Goal: Task Accomplishment & Management: Manage account settings

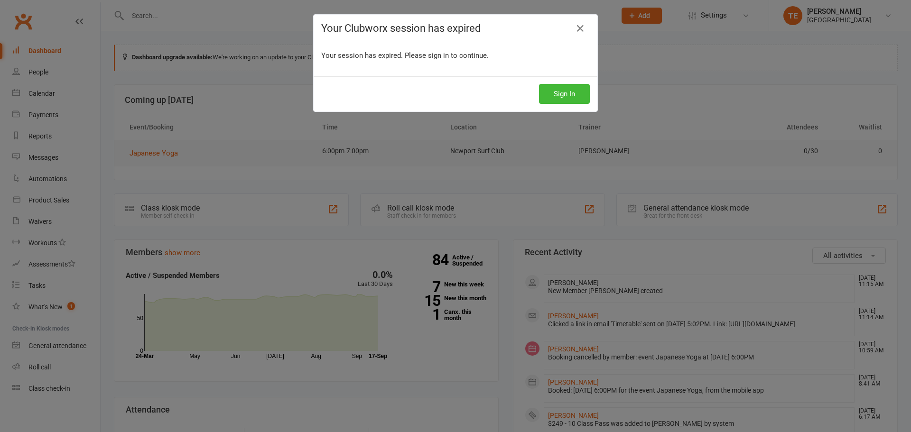
click at [562, 84] on div "Sign In" at bounding box center [456, 93] width 284 height 35
click at [560, 96] on button "Sign In" at bounding box center [564, 94] width 51 height 20
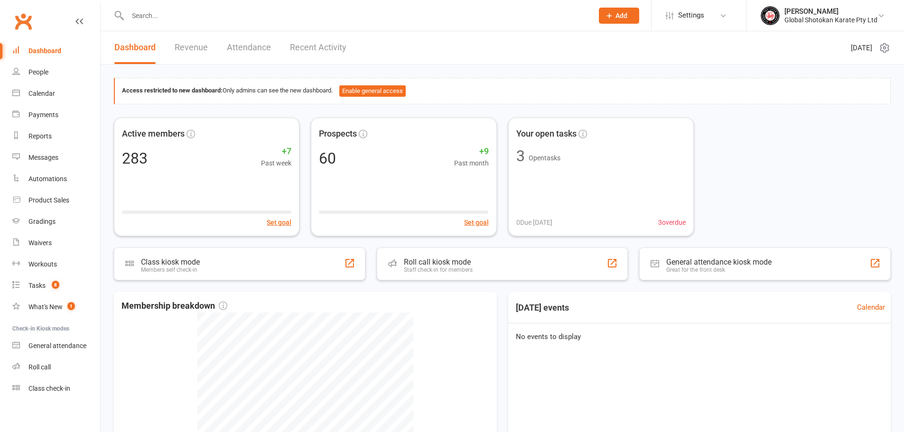
click at [381, 75] on div "Access restricted to new dashboard: Only admins can see the new dashboard. Enab…" at bounding box center [502, 319] width 803 height 509
click at [816, 19] on div "Global Shotokan Karate Pty Ltd" at bounding box center [830, 20] width 93 height 9
click at [204, 14] on input "text" at bounding box center [356, 15] width 462 height 13
paste input "Takshay Khoshoo"
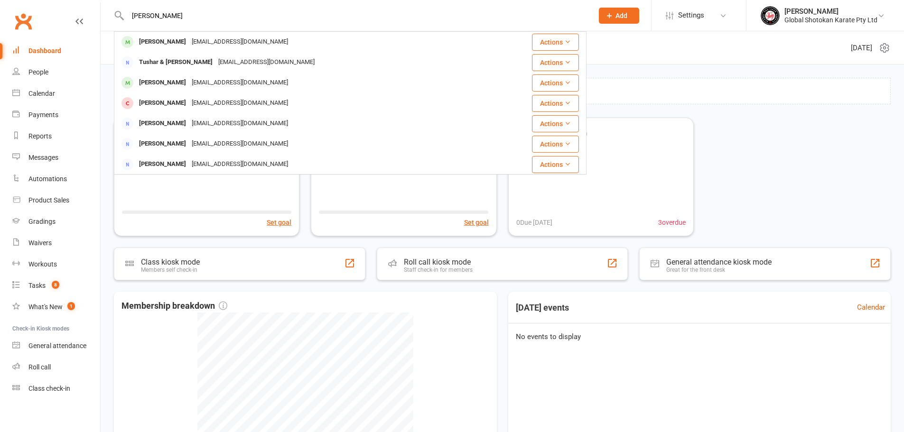
type input "Takshay Khoshoo"
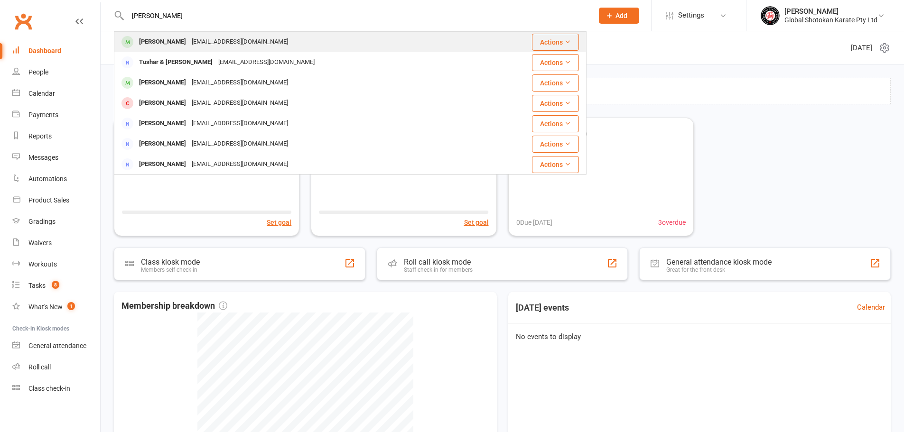
click at [154, 36] on div "Takshay Khoshoo" at bounding box center [162, 42] width 53 height 14
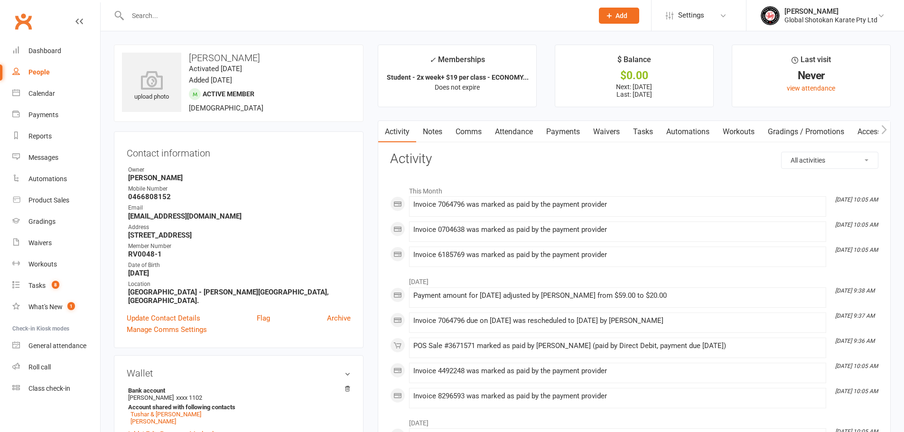
click at [563, 125] on link "Payments" at bounding box center [563, 132] width 47 height 22
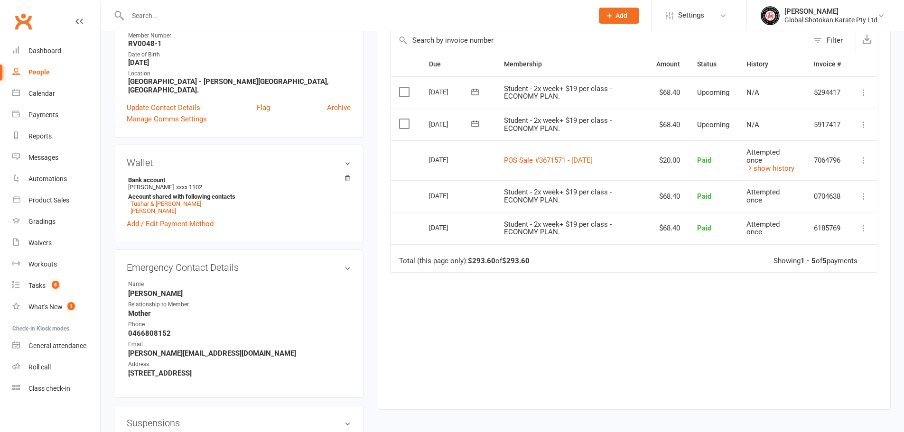
scroll to position [237, 0]
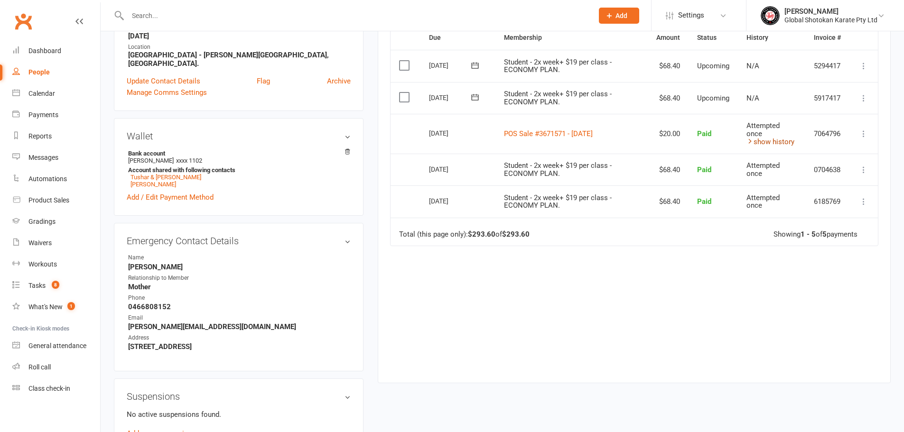
click at [772, 144] on link "show history" at bounding box center [770, 142] width 48 height 9
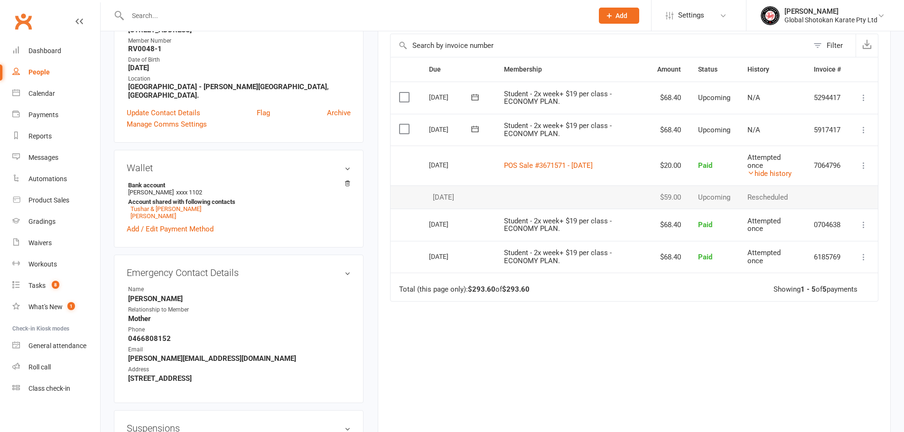
scroll to position [190, 0]
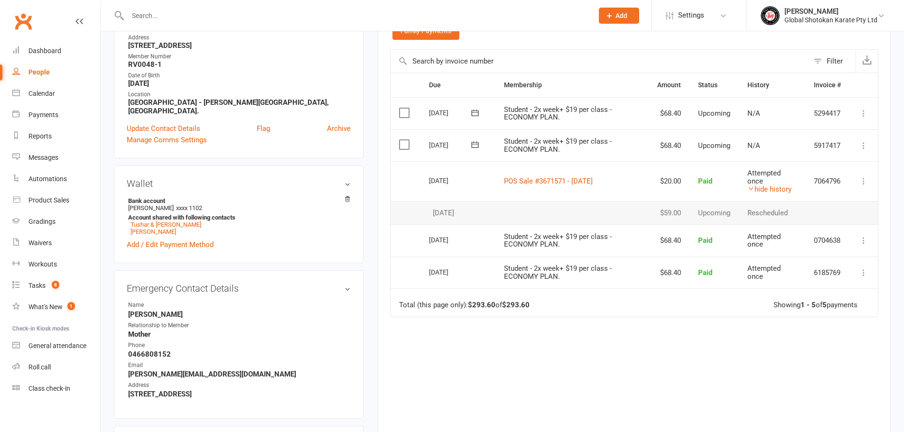
drag, startPoint x: 636, startPoint y: 181, endPoint x: 488, endPoint y: 189, distance: 148.8
click at [488, 189] on tr "Select this 12 Sep 2025 Takshay Khoshoo POS Sale #3671571 - August 31, 2025 $20…" at bounding box center [634, 181] width 487 height 40
click at [376, 220] on main "✓ Memberships Student - 2x week+ $19 per class - ECONOMY... Does not expire $ B…" at bounding box center [634, 159] width 527 height 609
click at [536, 180] on link "POS Sale #3671571 - August 31, 2025" at bounding box center [548, 181] width 89 height 9
drag, startPoint x: 696, startPoint y: 213, endPoint x: 714, endPoint y: 211, distance: 18.6
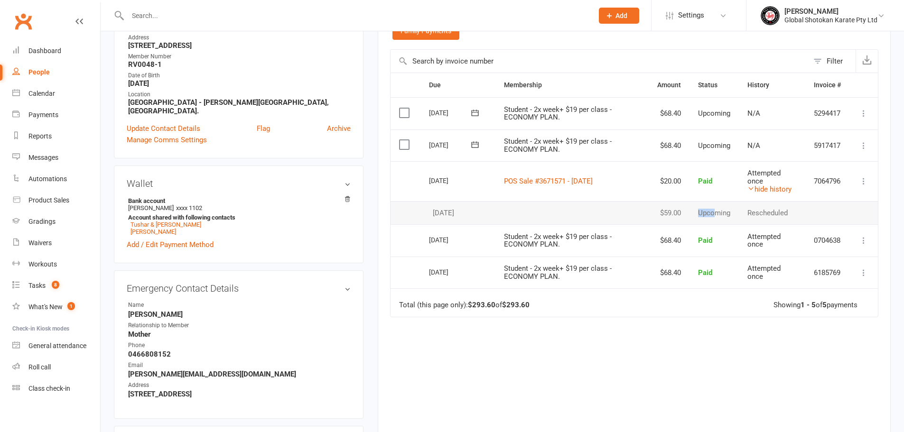
click at [714, 211] on td "Upcoming" at bounding box center [714, 213] width 49 height 24
click at [709, 341] on div "Due Contact Membership Amount Status History Invoice # Select this 10 Oct 2025 …" at bounding box center [634, 256] width 488 height 367
click at [373, 235] on main "✓ Memberships Student - 2x week+ $19 per class - ECONOMY... Does not expire $ B…" at bounding box center [634, 159] width 527 height 609
click at [371, 250] on main "✓ Memberships Student - 2x week+ $19 per class - ECONOMY... Does not expire $ B…" at bounding box center [634, 159] width 527 height 609
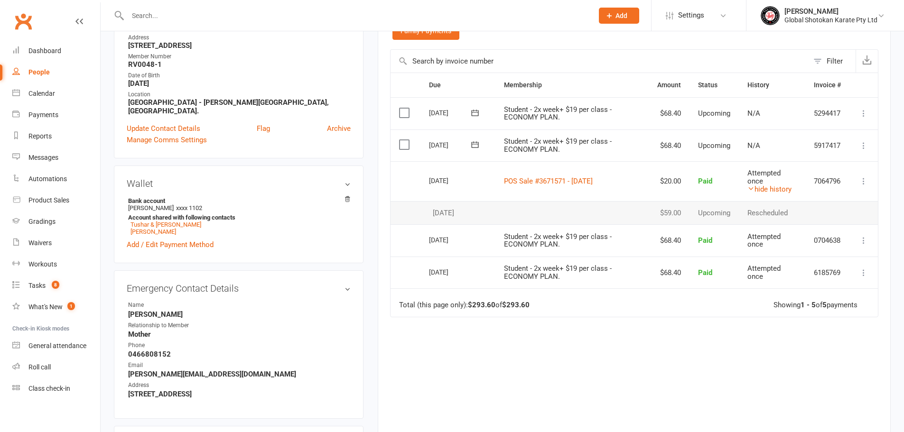
drag, startPoint x: 589, startPoint y: 331, endPoint x: 586, endPoint y: 323, distance: 8.9
click at [589, 331] on div "Due Contact Membership Amount Status History Invoice # Select this 10 Oct 2025 …" at bounding box center [634, 256] width 488 height 367
click at [880, 16] on icon at bounding box center [881, 16] width 8 height 8
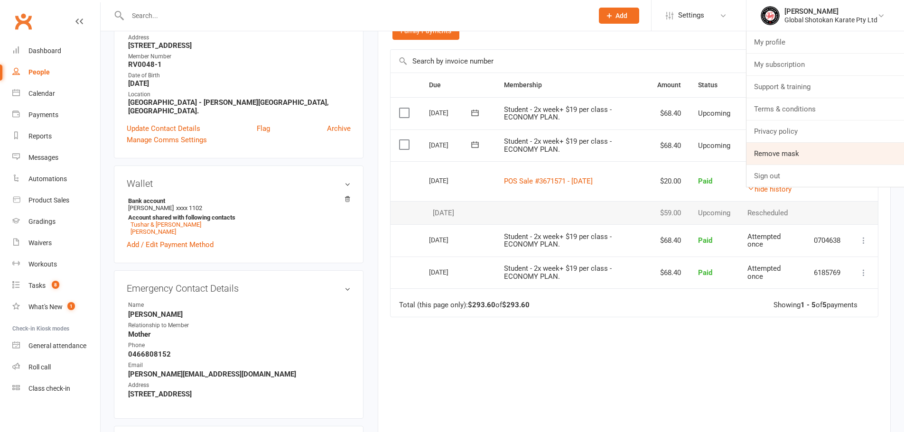
click at [839, 160] on link "Remove mask" at bounding box center [825, 154] width 158 height 22
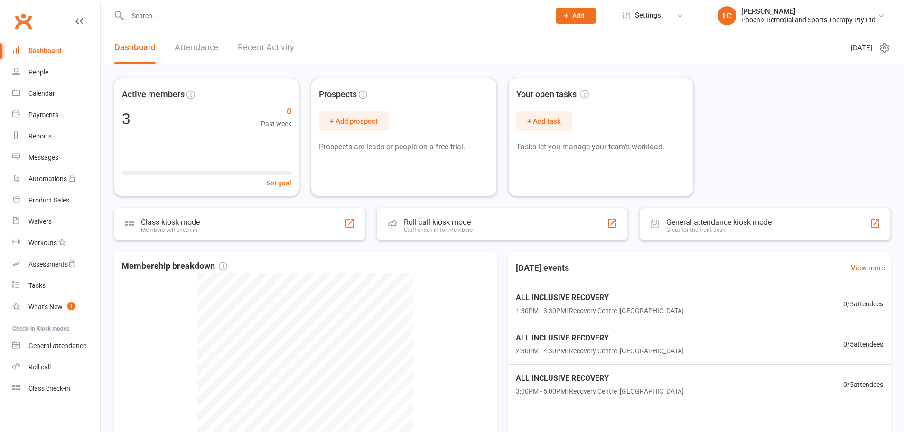
click at [830, 31] on div "Prospect Member Non-attending contact Class / event Appointment Task Membership…" at bounding box center [452, 15] width 904 height 31
click at [815, 10] on div "Lisa Courtney" at bounding box center [809, 11] width 136 height 9
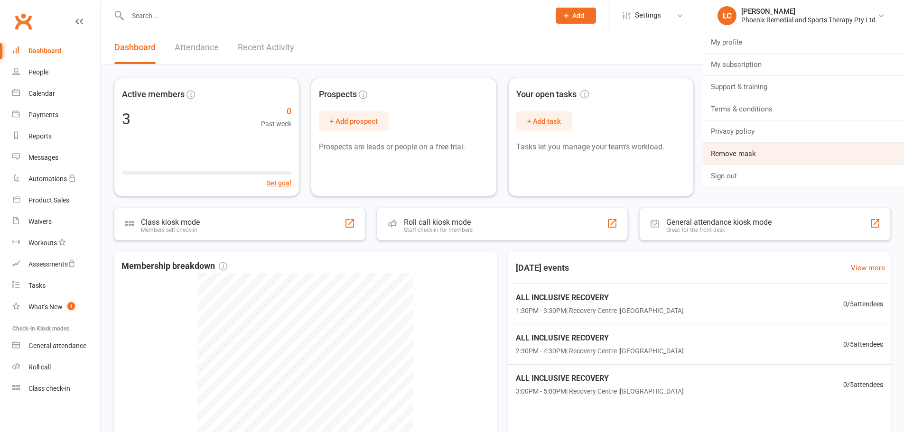
click at [758, 150] on link "Remove mask" at bounding box center [803, 154] width 201 height 22
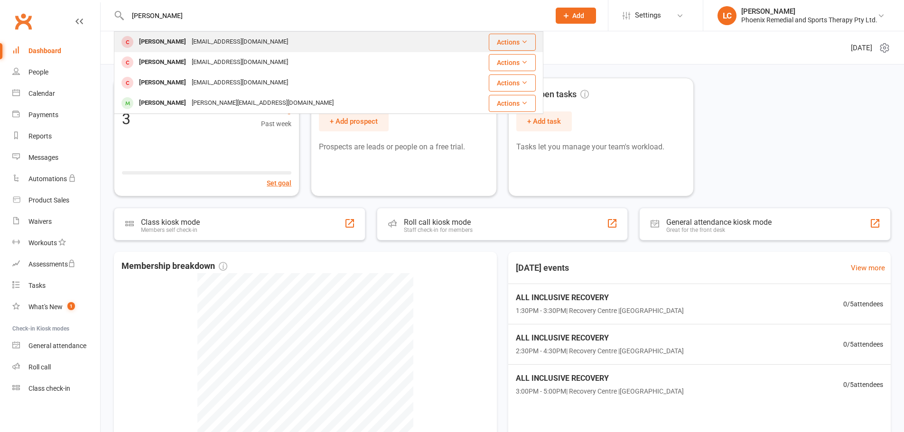
type input "[PERSON_NAME]"
click at [189, 34] on div "[PERSON_NAME] [EMAIL_ADDRESS][DOMAIN_NAME]" at bounding box center [287, 41] width 345 height 19
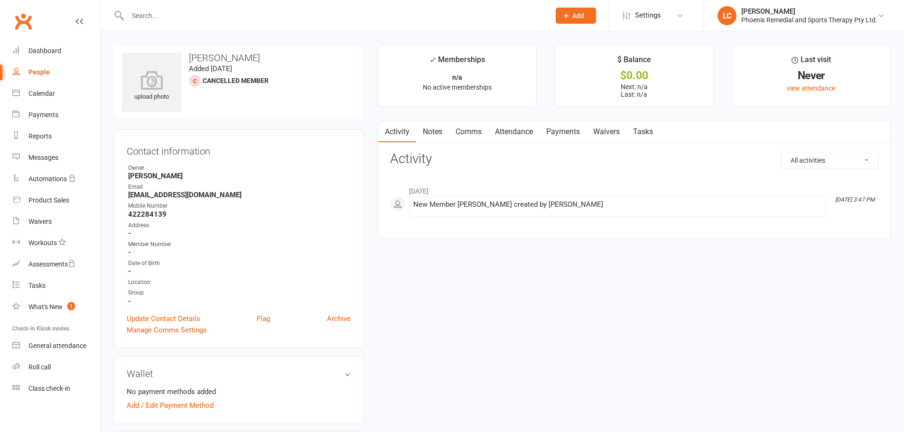
click at [190, 5] on div at bounding box center [328, 15] width 429 height 31
paste input "Aimee Corias"
click at [182, 16] on input "Aimee Corias" at bounding box center [334, 15] width 419 height 13
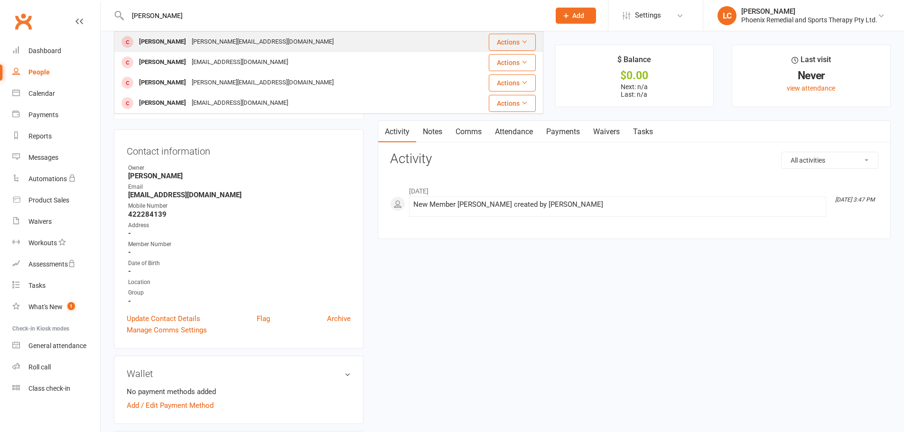
type input "Aimee Corias"
click at [175, 37] on div "Aimee Corias" at bounding box center [162, 42] width 53 height 14
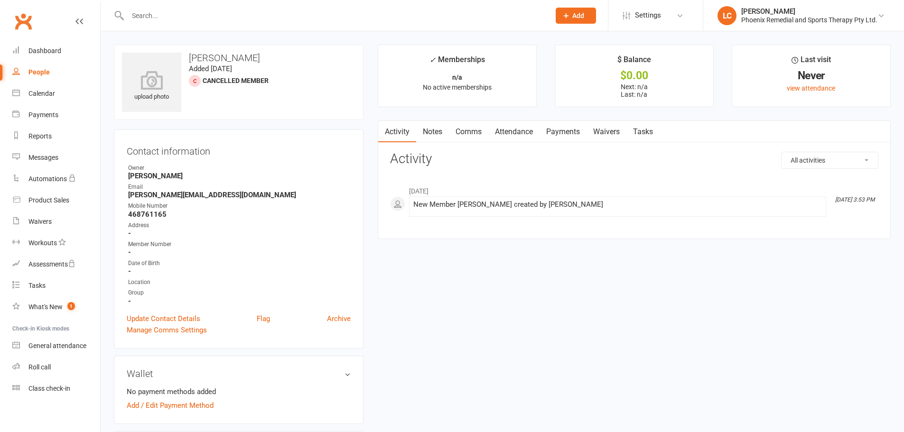
click at [162, 6] on div at bounding box center [328, 15] width 429 height 31
paste input "Jimmy Croul"
click at [161, 18] on input "Jimmy Croul" at bounding box center [334, 15] width 419 height 13
type input "Jimmy Croul"
click at [158, 40] on div "Jimmy Croul" at bounding box center [162, 42] width 53 height 14
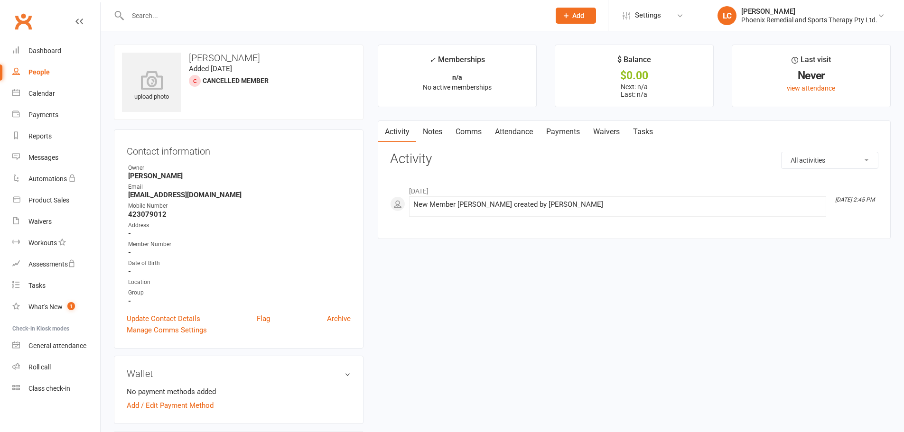
click at [200, 23] on div at bounding box center [328, 15] width 429 height 31
click at [201, 8] on div at bounding box center [328, 15] width 429 height 31
paste input "Michelle Cuthbertson"
click at [200, 14] on input "Michelle Cuthbertson" at bounding box center [334, 15] width 419 height 13
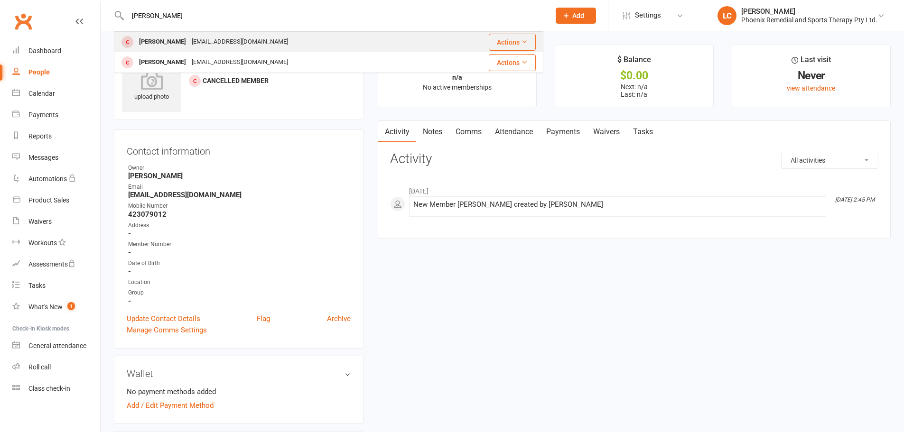
type input "Michelle Cuthbertson"
click at [189, 41] on div "Michelle Cuthbertson" at bounding box center [162, 42] width 53 height 14
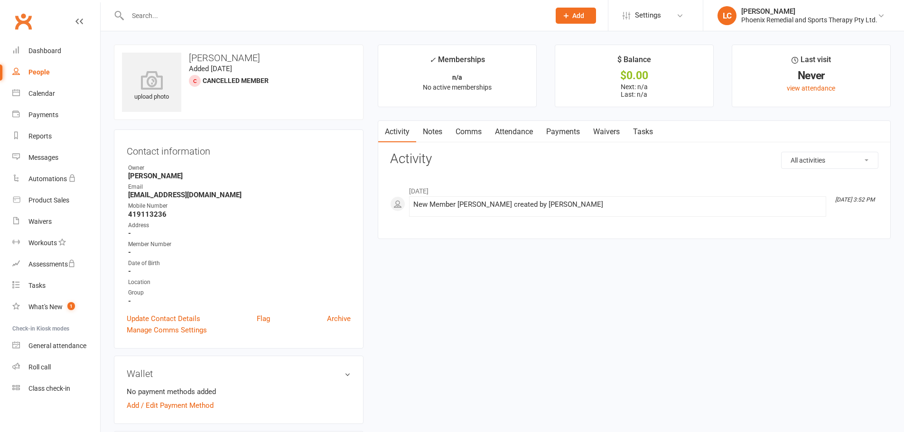
click at [172, 9] on input "text" at bounding box center [334, 15] width 419 height 13
paste input "Ainslie Gale"
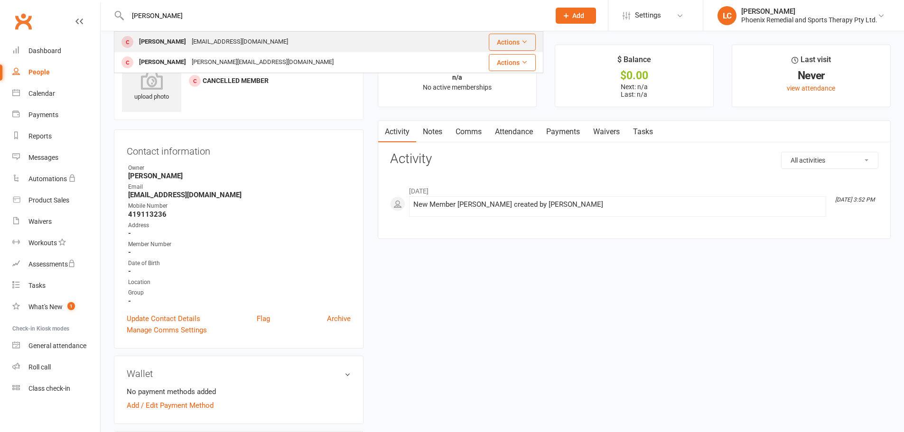
type input "Ainslie Gale"
click at [170, 42] on div "Ainslie Gale" at bounding box center [162, 42] width 53 height 14
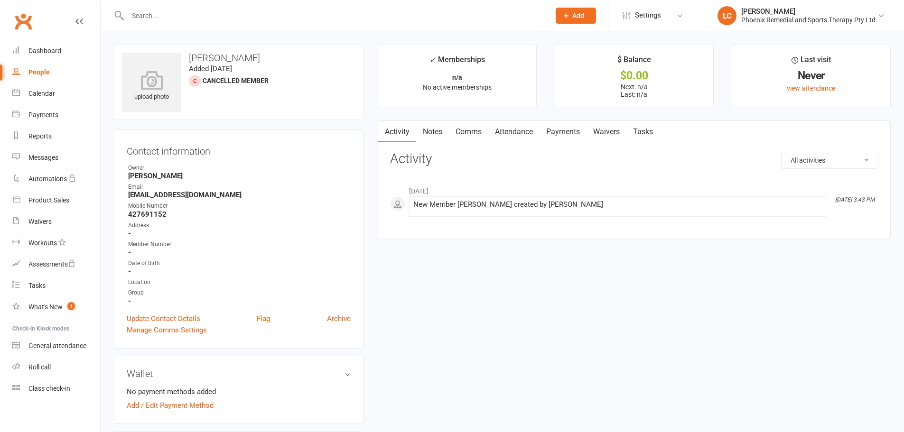
click at [161, 17] on input "text" at bounding box center [334, 15] width 419 height 13
paste input "Johnno Green"
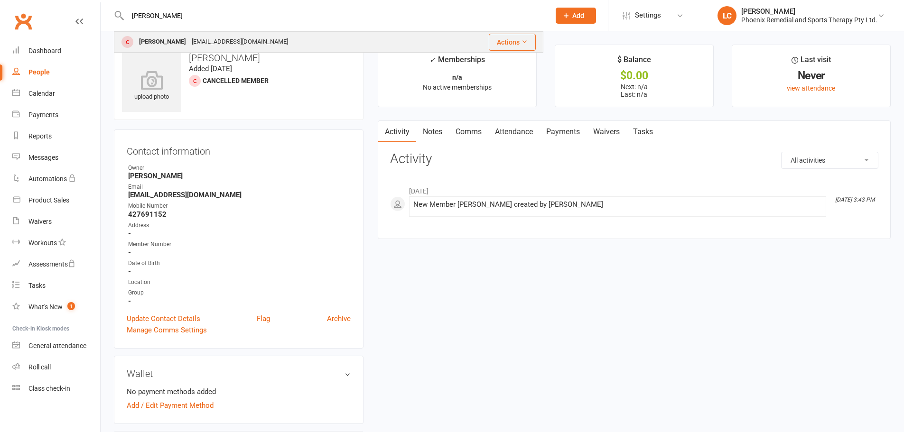
type input "Johnno Green"
click at [148, 37] on div "Johnno Green" at bounding box center [162, 42] width 53 height 14
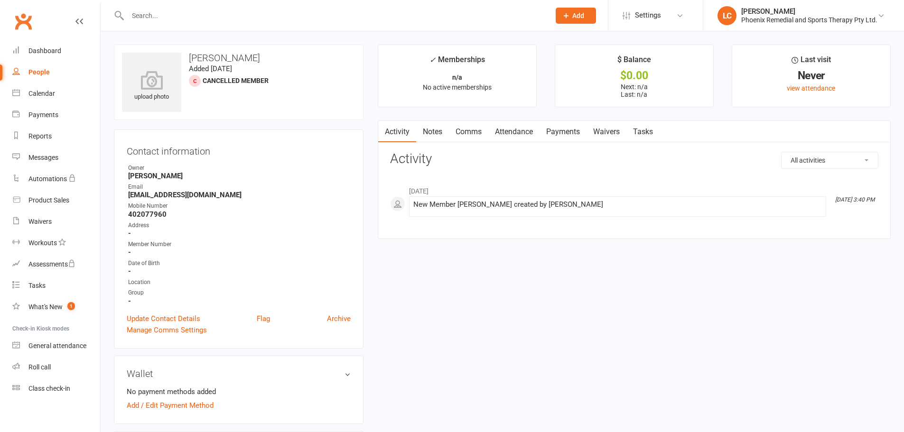
click at [161, 8] on div at bounding box center [328, 15] width 429 height 31
paste input "Tia Heap"
click at [161, 16] on input "Tia Heap" at bounding box center [334, 15] width 419 height 13
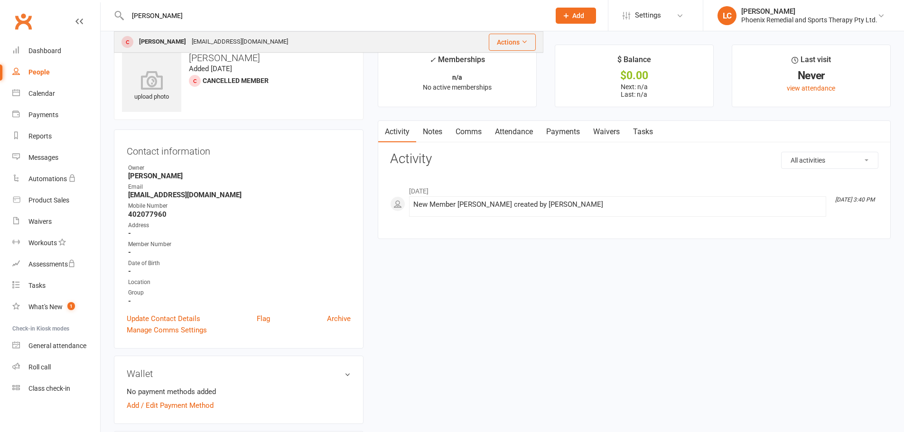
type input "Tia Heap"
click at [146, 45] on div "Tia Heap" at bounding box center [162, 42] width 53 height 14
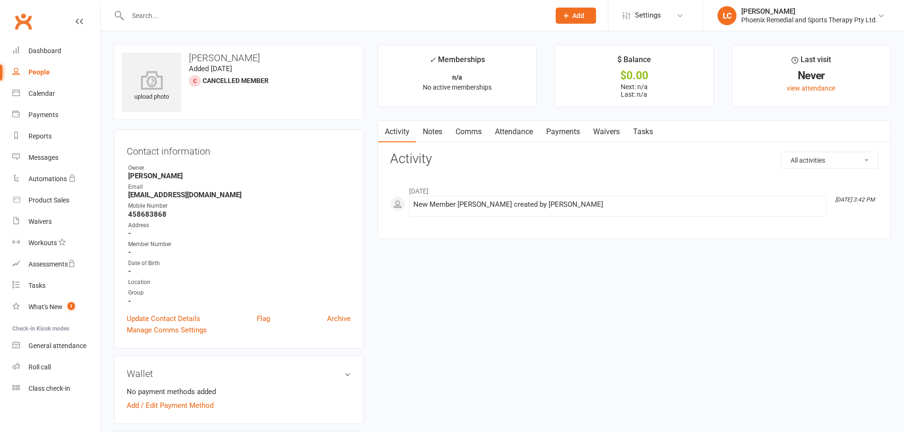
drag, startPoint x: 177, startPoint y: 24, endPoint x: 177, endPoint y: 11, distance: 12.4
click at [177, 23] on div at bounding box center [328, 15] width 429 height 31
paste input "Scott Miller"
click at [177, 11] on input "Scott Miller" at bounding box center [334, 15] width 419 height 13
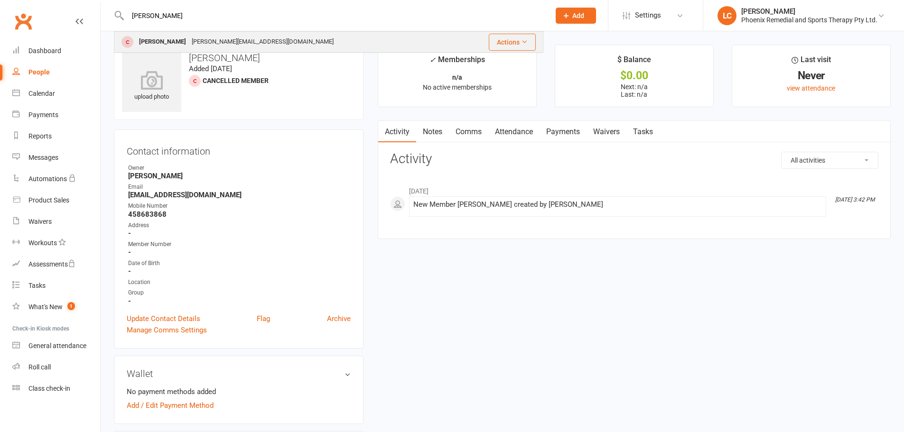
type input "Scott Miller"
click at [173, 43] on div "Scott Miller" at bounding box center [162, 42] width 53 height 14
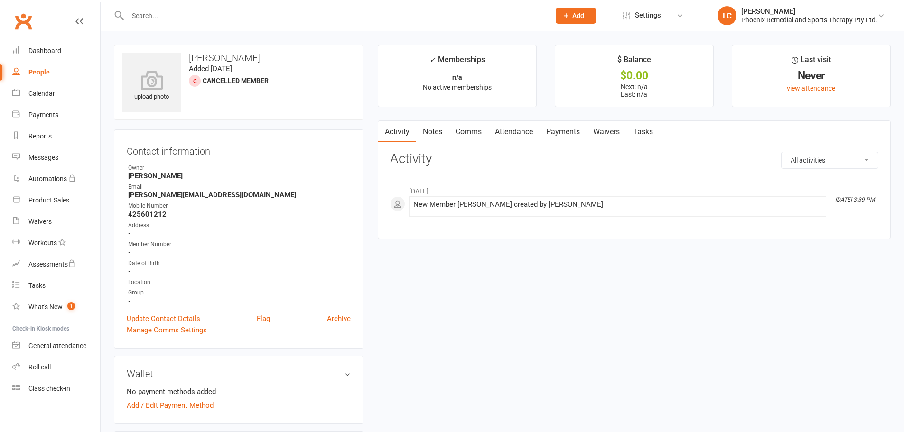
click at [193, 21] on input "text" at bounding box center [334, 15] width 419 height 13
paste input "Casey Nisbet"
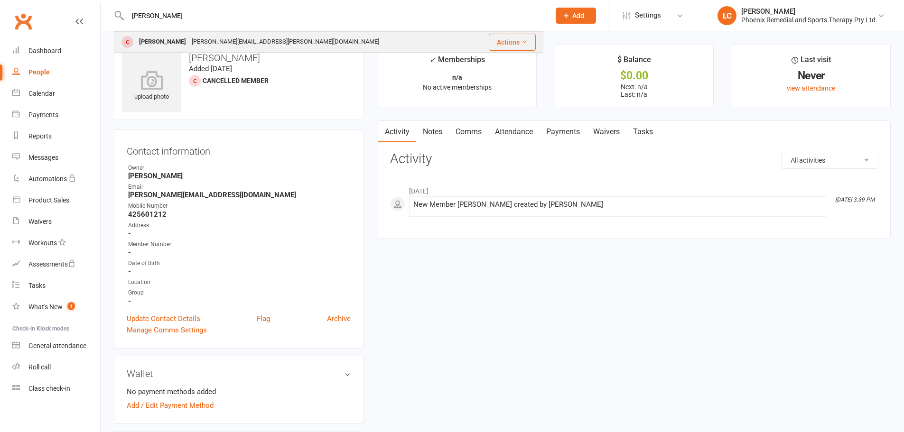
type input "Casey Nisbet"
click at [178, 34] on div "Casey Nisbet casey.nisbet@gmail.com" at bounding box center [293, 41] width 356 height 19
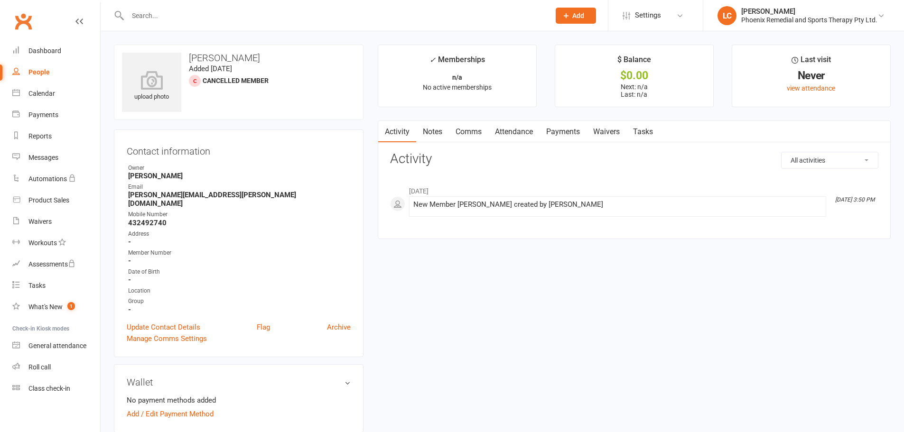
paste input "Vicki Power"
click at [185, 16] on input "text" at bounding box center [334, 15] width 419 height 13
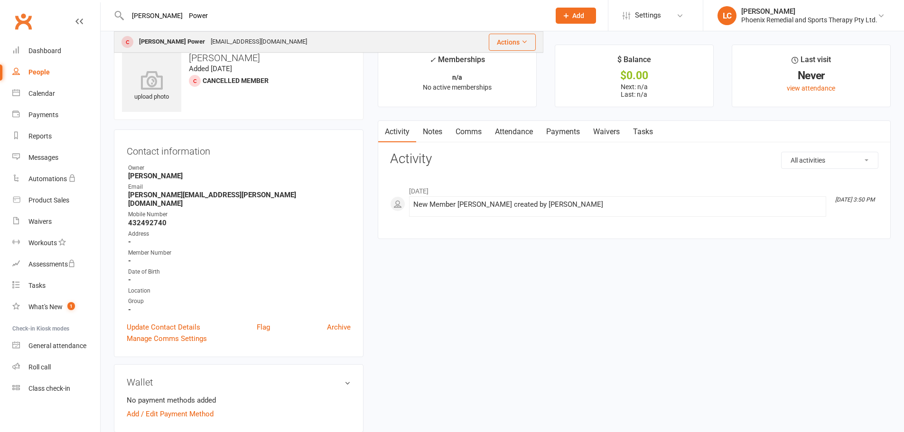
type input "Vicki Power"
click at [167, 37] on div "Vicki Power" at bounding box center [172, 42] width 72 height 14
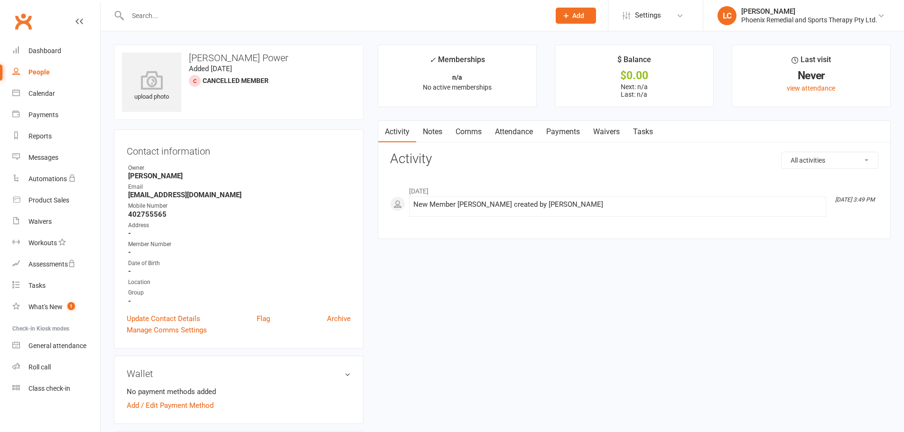
paste input "Daniel Saunders"
click at [171, 11] on input "Daniel Saunders" at bounding box center [334, 15] width 419 height 13
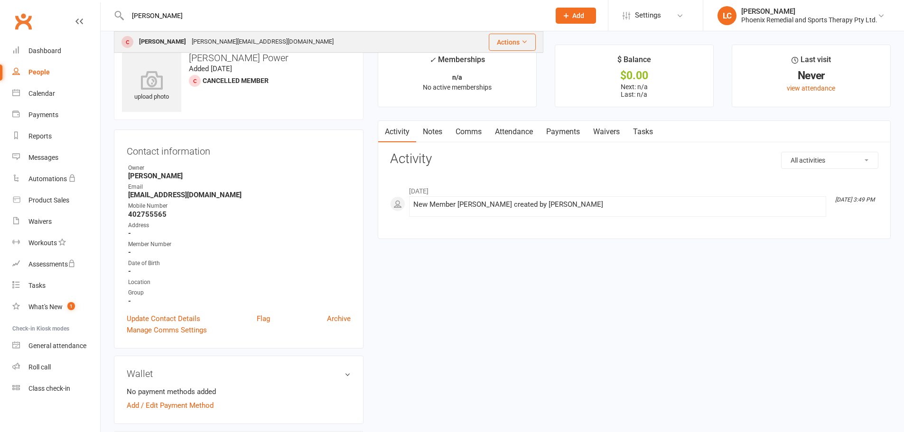
type input "Daniel Saunders"
click at [166, 38] on div "Daniel Saunders" at bounding box center [162, 42] width 53 height 14
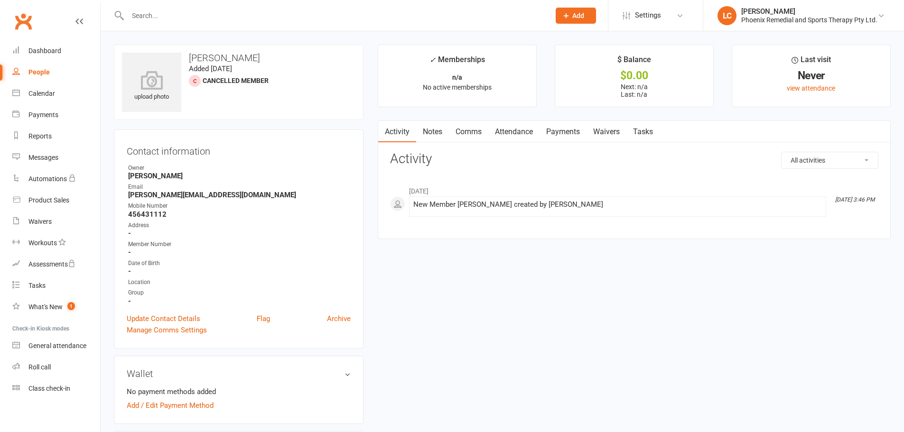
click at [189, 8] on div at bounding box center [328, 15] width 429 height 31
click at [187, 22] on input "text" at bounding box center [334, 15] width 419 height 13
paste input "Steven Sharp"
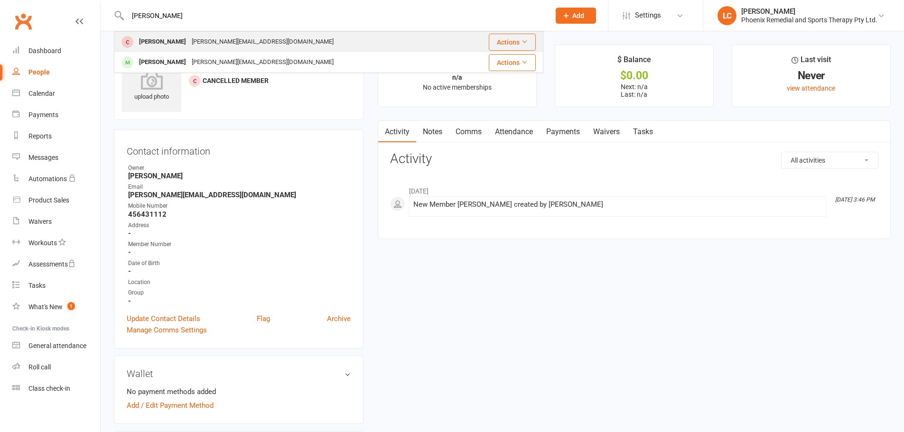
type input "Steven Sharp"
click at [166, 44] on div "Steven Sharp" at bounding box center [162, 42] width 53 height 14
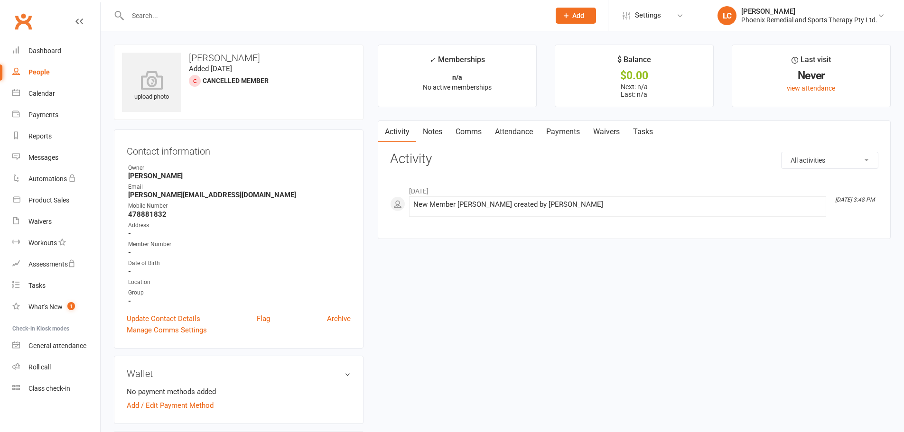
click at [196, 9] on input "text" at bounding box center [334, 15] width 419 height 13
paste input "Matt Watson"
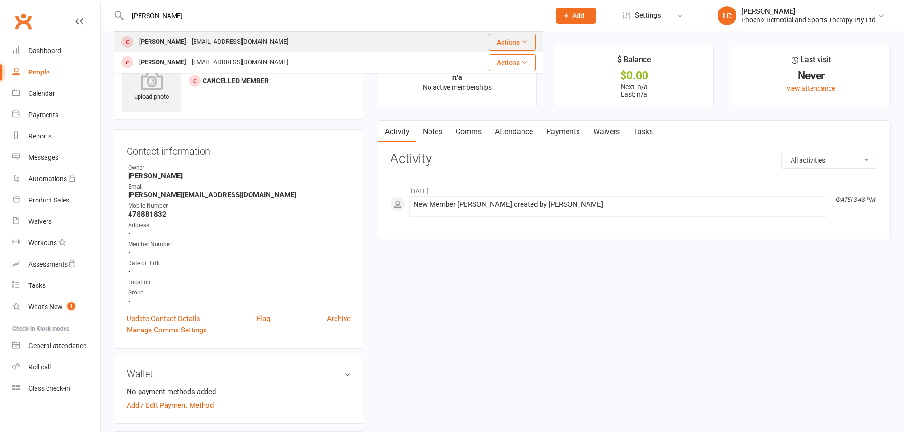
type input "Matt Watson"
click at [155, 41] on div "Matt Watson" at bounding box center [162, 42] width 53 height 14
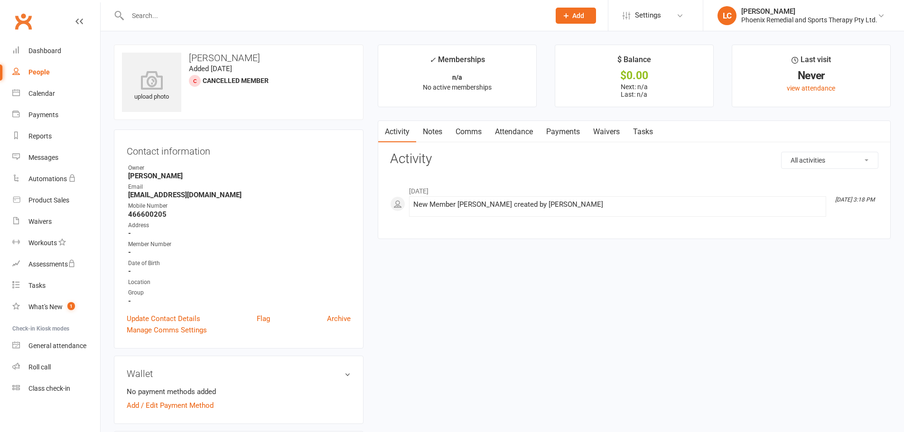
drag, startPoint x: 764, startPoint y: 321, endPoint x: 651, endPoint y: 239, distance: 139.4
click at [764, 321] on div "upload photo Matt Watson Added 21 August, 2025 Cancelled member Contact informa…" at bounding box center [502, 415] width 791 height 741
click at [742, 25] on link "LC Lisa Courtney Phoenix Remedial and Sports Therapy Pty Ltd." at bounding box center [804, 15] width 172 height 19
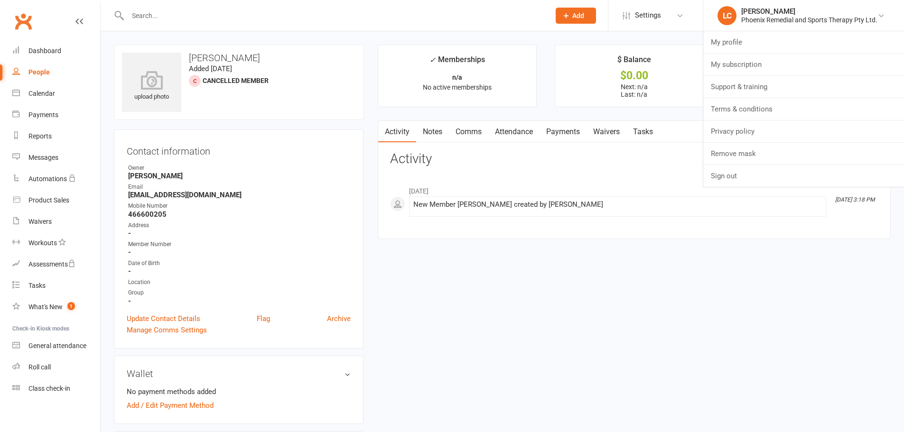
click at [644, 40] on div "upload photo Matt Watson Added 21 August, 2025 Cancelled member Contact informa…" at bounding box center [502, 408] width 803 height 755
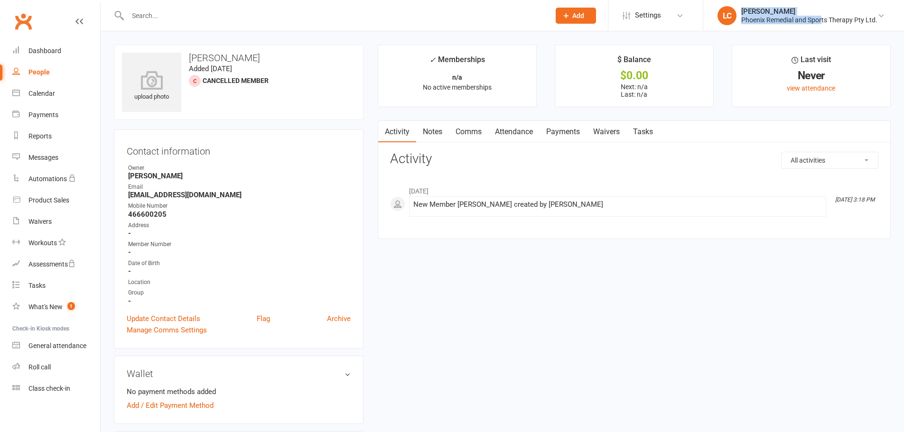
drag, startPoint x: 738, startPoint y: 26, endPoint x: 823, endPoint y: 26, distance: 84.9
click at [823, 26] on li "LC Lisa Courtney Phoenix Remedial and Sports Therapy Pty Ltd. My profile My sub…" at bounding box center [803, 15] width 201 height 31
click at [766, 30] on li "LC Lisa Courtney Phoenix Remedial and Sports Therapy Pty Ltd. My profile My sub…" at bounding box center [803, 15] width 201 height 31
copy div "Phoenix Remedial and Sports Therapy"
drag, startPoint x: 743, startPoint y: 23, endPoint x: 852, endPoint y: 24, distance: 109.6
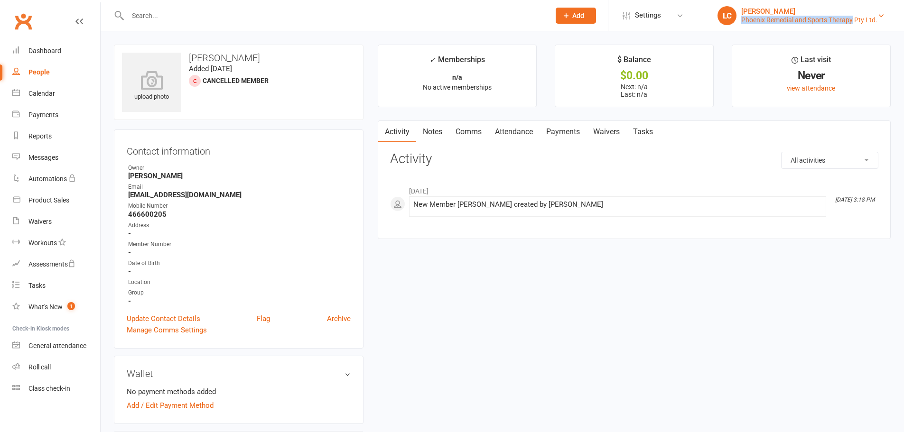
click at [852, 24] on div "Phoenix Remedial and Sports Therapy Pty Ltd." at bounding box center [809, 20] width 136 height 9
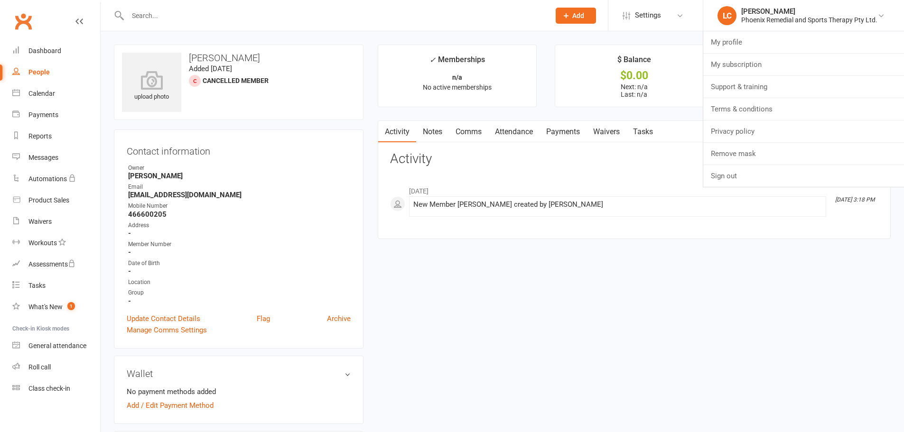
click at [572, 374] on div "upload photo Matt Watson Added 21 August, 2025 Cancelled member Contact informa…" at bounding box center [502, 415] width 791 height 741
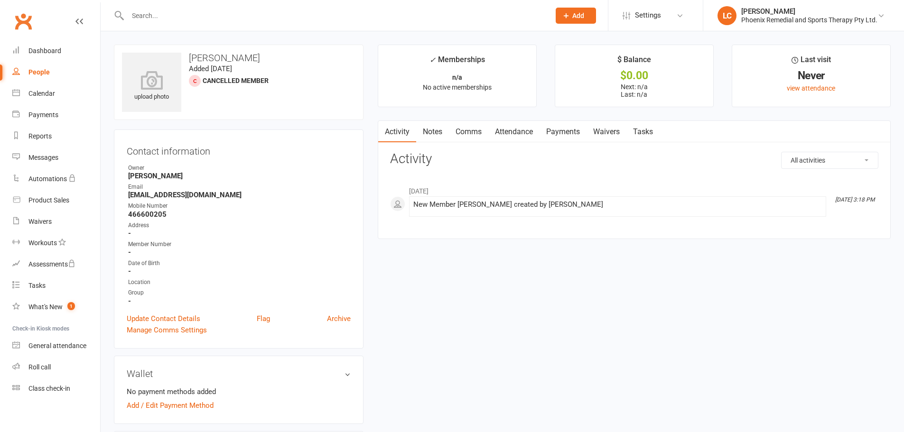
click at [776, 270] on div "upload photo Matt Watson Added 21 August, 2025 Cancelled member Contact informa…" at bounding box center [502, 415] width 791 height 741
click at [51, 48] on div "Dashboard" at bounding box center [44, 51] width 33 height 8
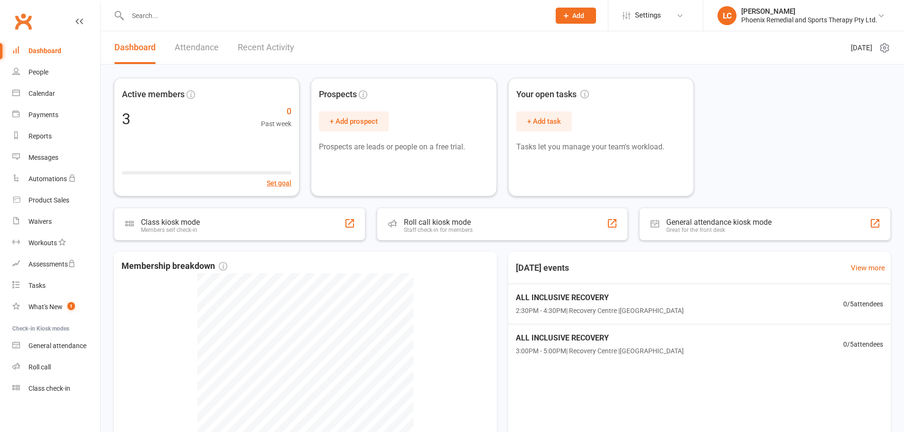
click at [798, 142] on div "Active members 3 0 Past week Set goal Prospects + Add prospect Prospects are le…" at bounding box center [502, 137] width 777 height 119
click at [786, 20] on div "Phoenix Remedial and Sports Therapy Pty Ltd." at bounding box center [809, 20] width 136 height 9
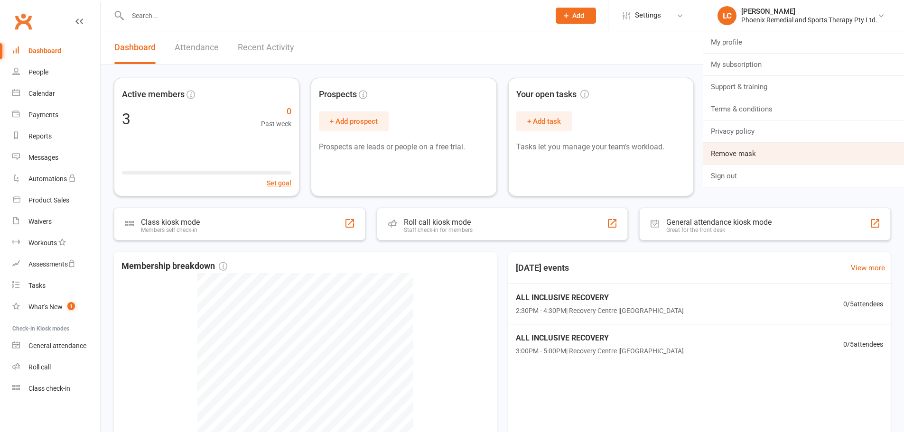
click at [792, 155] on link "Remove mask" at bounding box center [803, 154] width 201 height 22
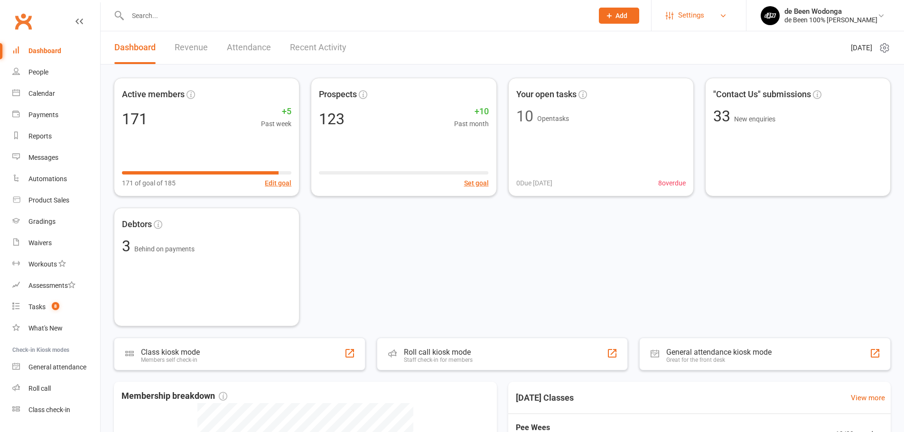
click at [684, 9] on span "Settings" at bounding box center [691, 15] width 26 height 21
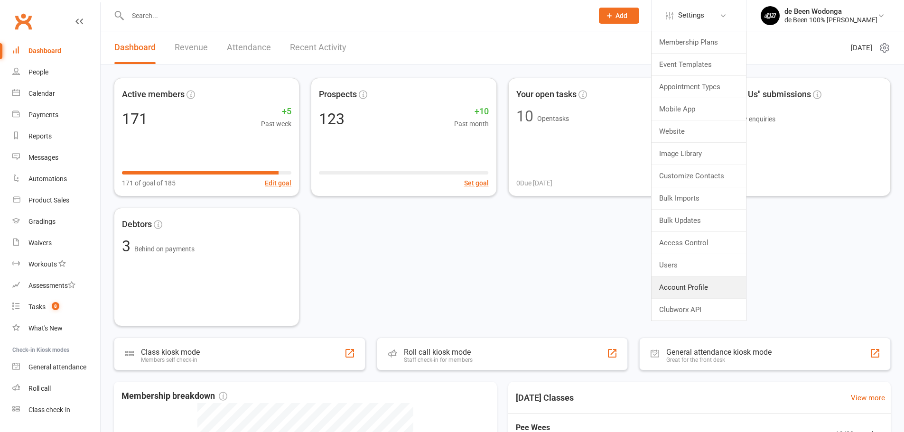
drag, startPoint x: 706, startPoint y: 288, endPoint x: 696, endPoint y: 284, distance: 11.3
click at [706, 288] on link "Account Profile" at bounding box center [699, 288] width 94 height 22
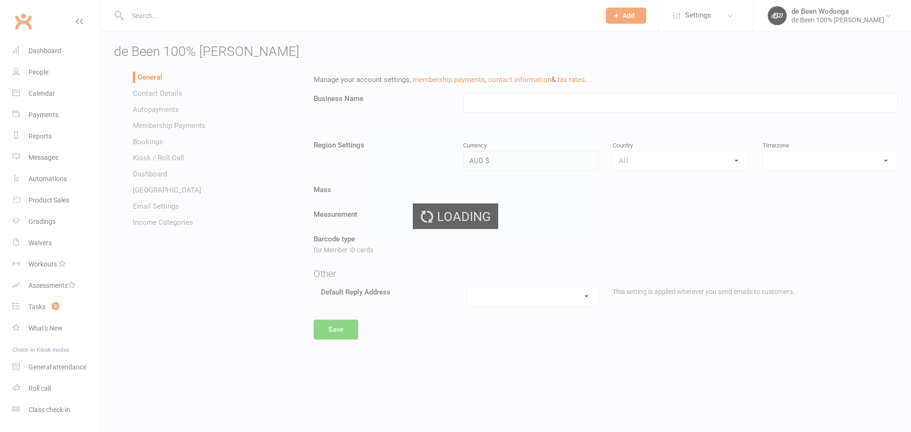
type input "de Been 100% [PERSON_NAME]"
select select "[GEOGRAPHIC_DATA]/[GEOGRAPHIC_DATA]"
select select "[EMAIL_ADDRESS][DOMAIN_NAME]"
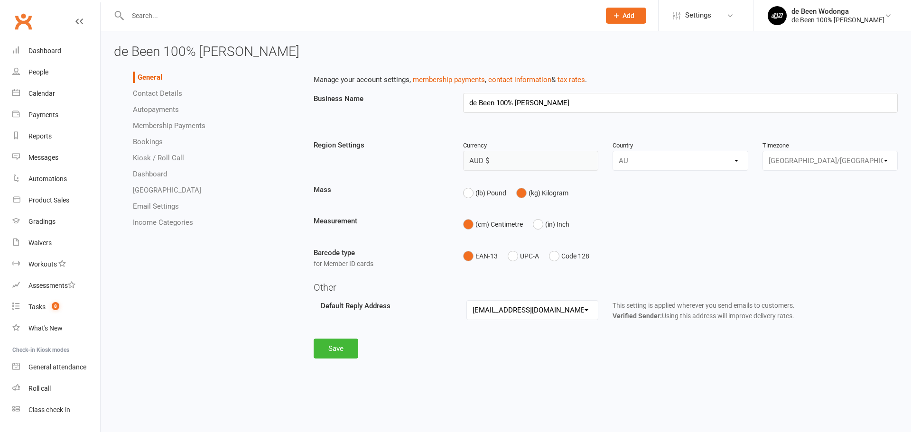
click at [150, 101] on ul "General Contact Details Autopayments Membership Payments Bookings Kiosk / Roll …" at bounding box center [207, 150] width 186 height 157
drag, startPoint x: 150, startPoint y: 103, endPoint x: 152, endPoint y: 109, distance: 6.3
click at [151, 108] on ul "General Contact Details Autopayments Membership Payments Bookings Kiosk / Roll …" at bounding box center [207, 150] width 186 height 157
click at [152, 109] on link "Autopayments" at bounding box center [156, 109] width 46 height 9
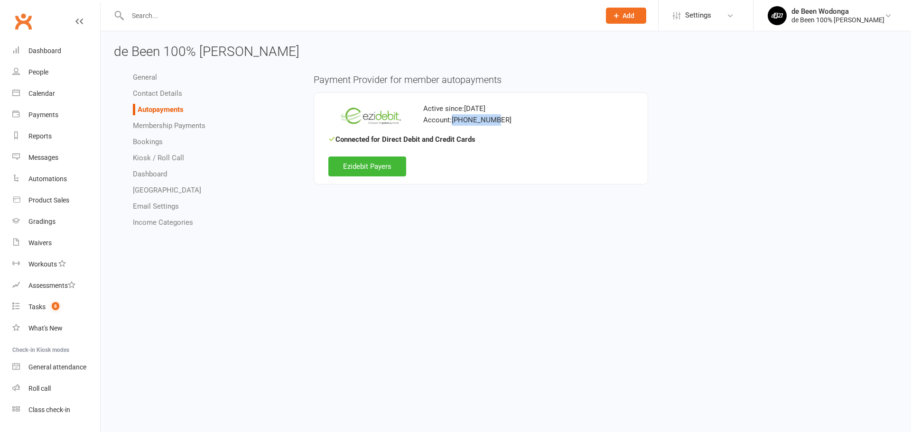
copy div "[PHONE_NUMBER]"
drag, startPoint x: 496, startPoint y: 120, endPoint x: 452, endPoint y: 121, distance: 44.2
click at [452, 121] on div "Account: [PHONE_NUMBER]" at bounding box center [481, 119] width 306 height 11
click at [816, 10] on div "de Been Wodonga" at bounding box center [838, 11] width 93 height 9
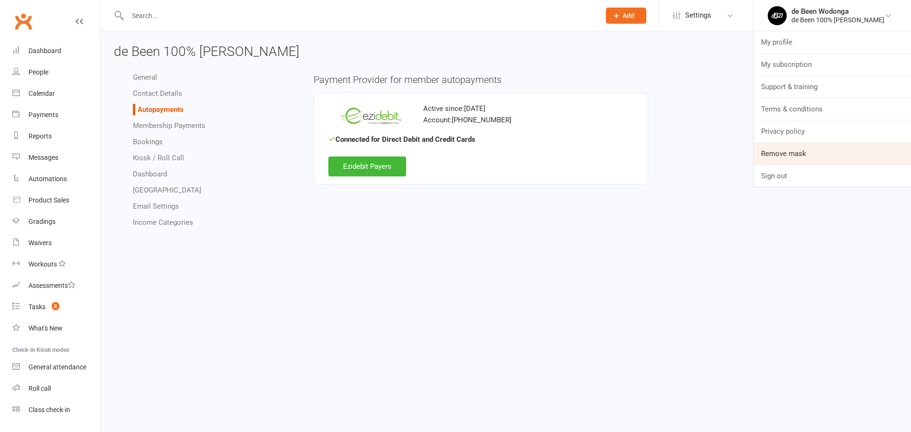
click at [810, 143] on link "Remove mask" at bounding box center [833, 154] width 158 height 22
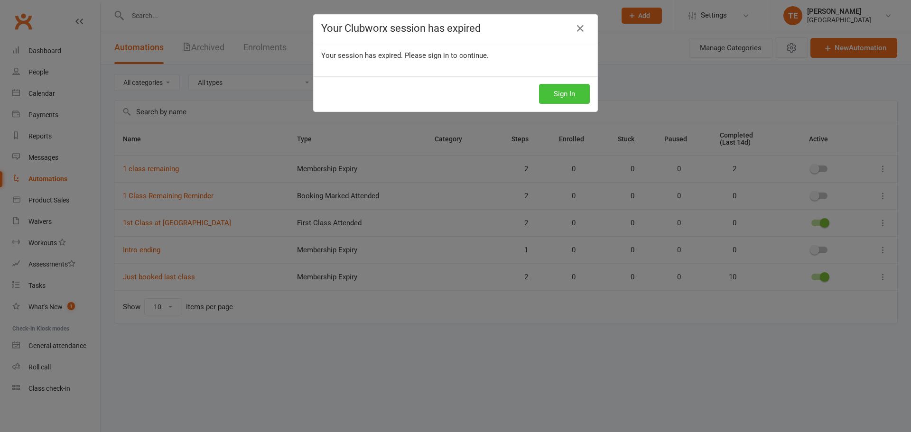
click at [557, 93] on button "Sign In" at bounding box center [564, 94] width 51 height 20
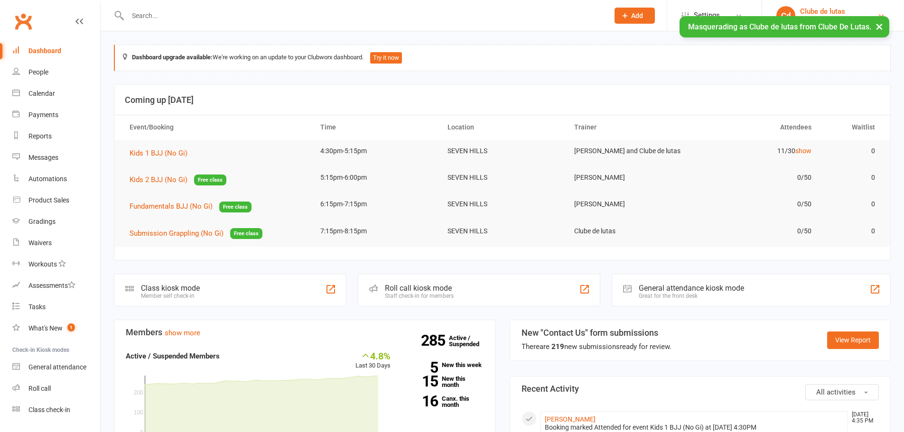
click at [819, 6] on link "Cd Clube de lutas Clube De Lutas" at bounding box center [832, 15] width 113 height 19
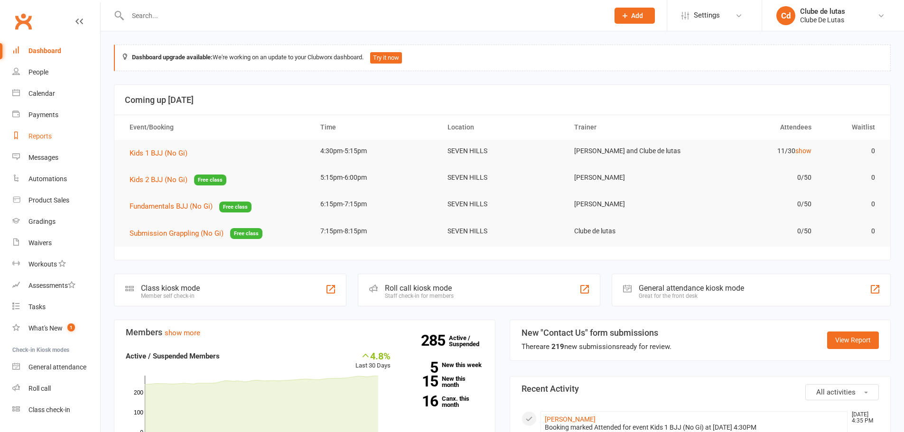
click at [46, 141] on link "Reports" at bounding box center [56, 136] width 88 height 21
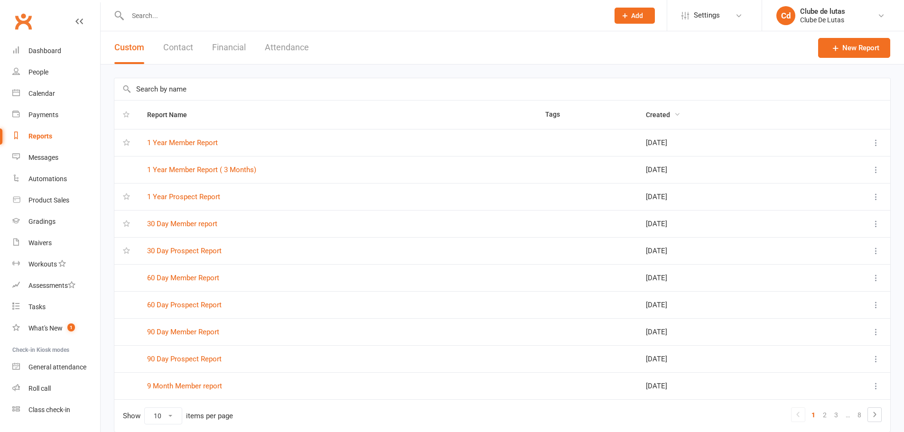
click at [646, 114] on span "Created" at bounding box center [663, 115] width 35 height 8
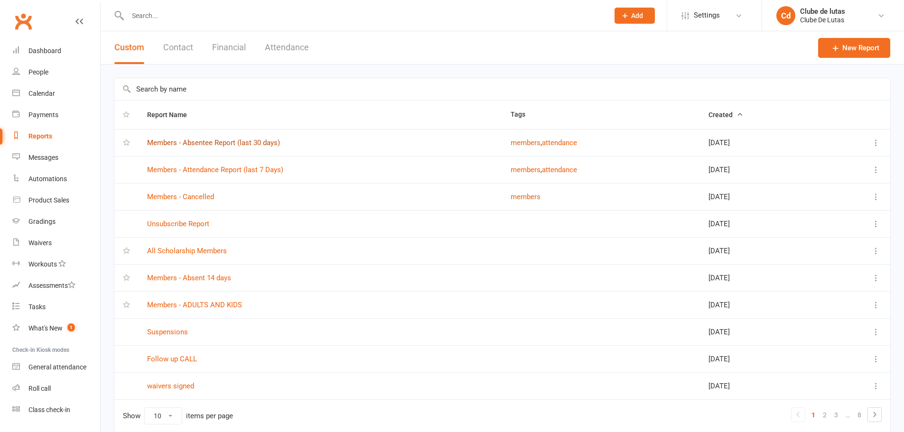
click at [208, 144] on link "Members - Absentee Report (last 30 days)" at bounding box center [213, 143] width 133 height 9
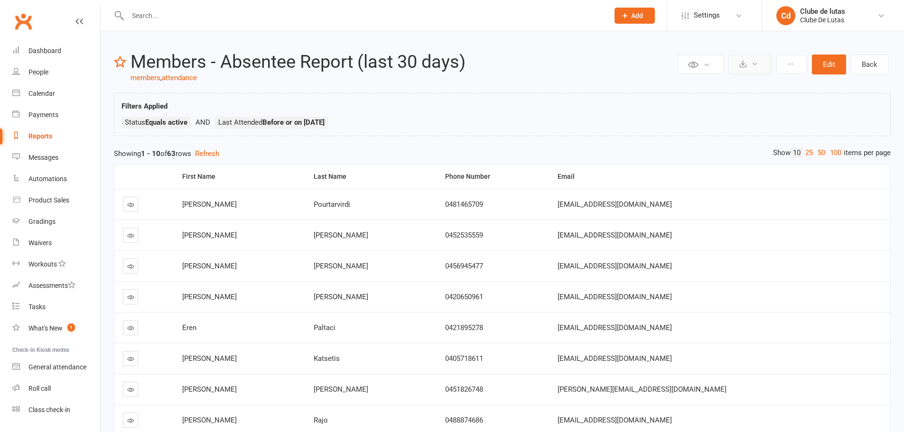
click at [766, 61] on button at bounding box center [749, 65] width 43 height 20
click at [700, 66] on button at bounding box center [700, 64] width 47 height 19
click at [762, 66] on button at bounding box center [749, 65] width 43 height 20
click at [791, 27] on li "Cd Clube de lutas Clube De Lutas Signed in as: Clube De Lutas Switch to: Clube …" at bounding box center [833, 15] width 142 height 31
click at [798, 18] on link "Cd Clube de lutas Clube De Lutas" at bounding box center [832, 15] width 113 height 19
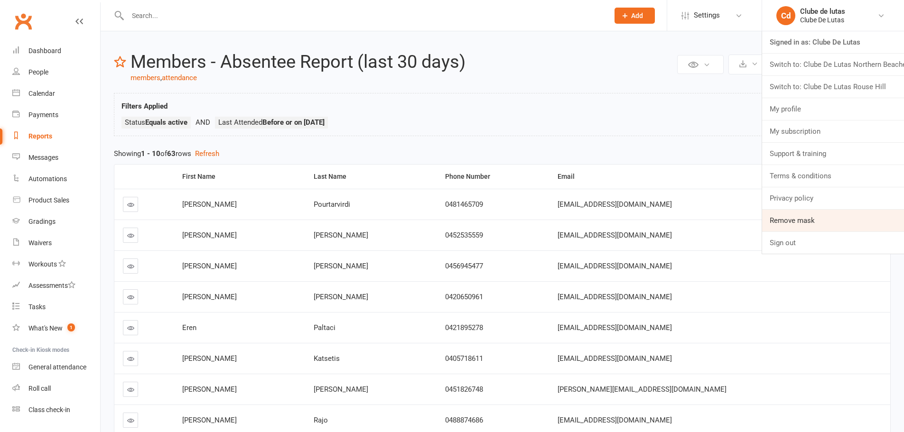
click at [796, 221] on link "Remove mask" at bounding box center [833, 221] width 142 height 22
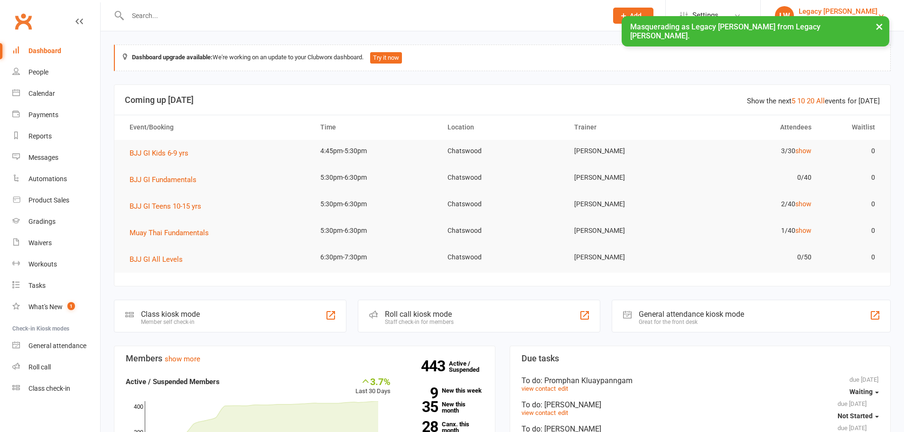
click at [802, 7] on div "Legacy BJJ Willoughby" at bounding box center [838, 11] width 79 height 9
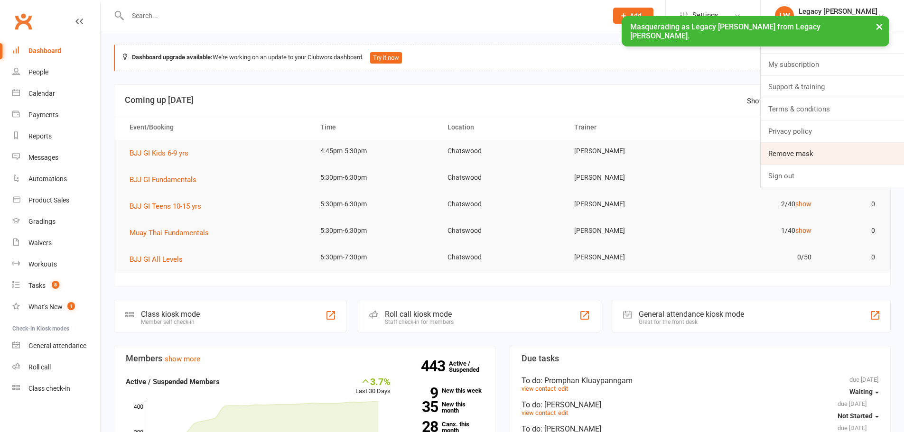
click at [784, 157] on link "Remove mask" at bounding box center [832, 154] width 143 height 22
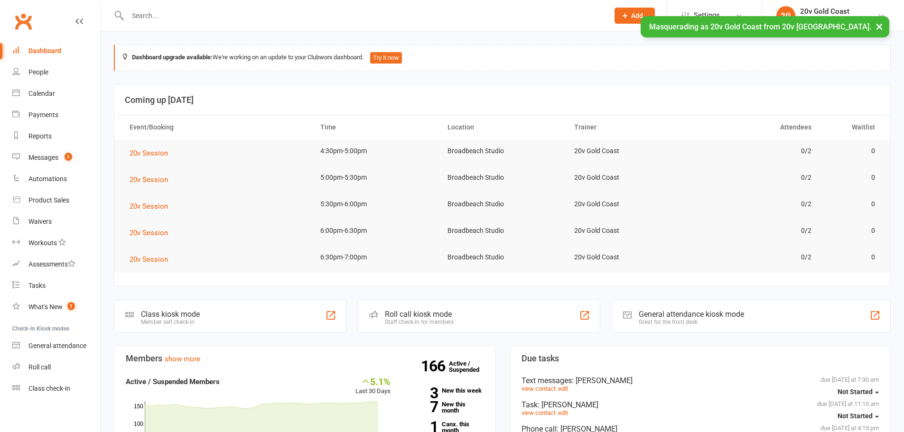
click at [823, 16] on div "Masquerading as 20v Gold Coast from 20v Gold Coast. ×" at bounding box center [765, 26] width 249 height 21
click at [818, 6] on link "2G 20v Gold Coast 20v Gold Coast" at bounding box center [832, 15] width 113 height 19
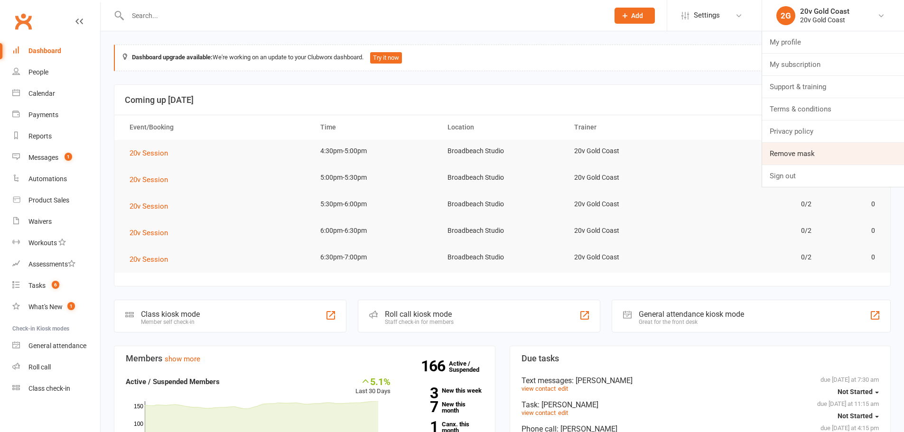
click at [794, 153] on link "Remove mask" at bounding box center [833, 154] width 142 height 22
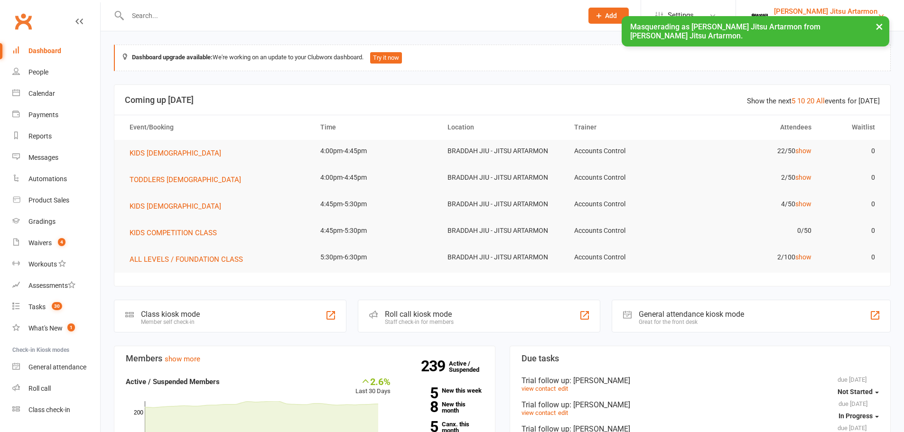
click at [829, 6] on link "[PERSON_NAME] Jitsu Artarmon Braddah Jiu Jitsu Artarmon" at bounding box center [820, 15] width 140 height 19
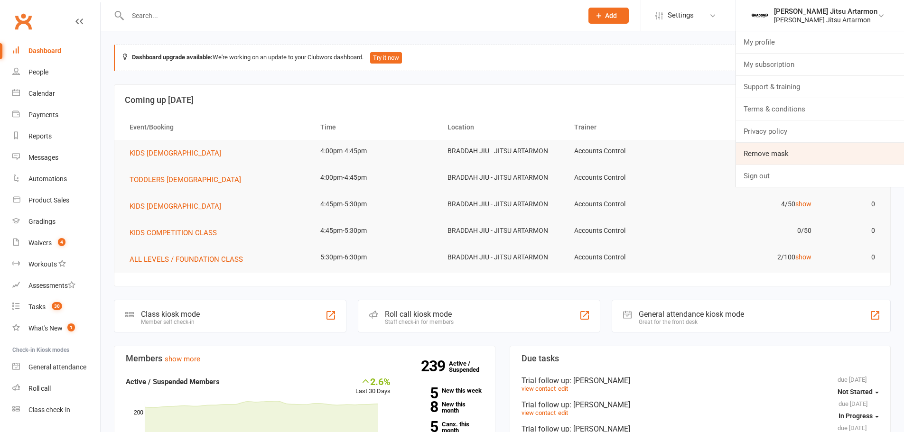
click at [798, 153] on link "Remove mask" at bounding box center [820, 154] width 168 height 22
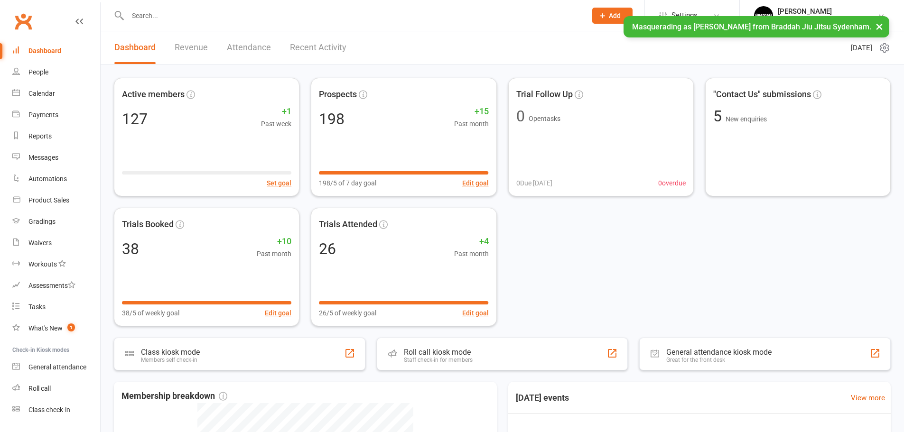
click at [824, 1] on li "[PERSON_NAME] Braddah Jiu Jitsu Sydenham My profile My subscription Support & t…" at bounding box center [821, 15] width 165 height 31
click at [822, 7] on div "[PERSON_NAME]" at bounding box center [828, 11] width 100 height 9
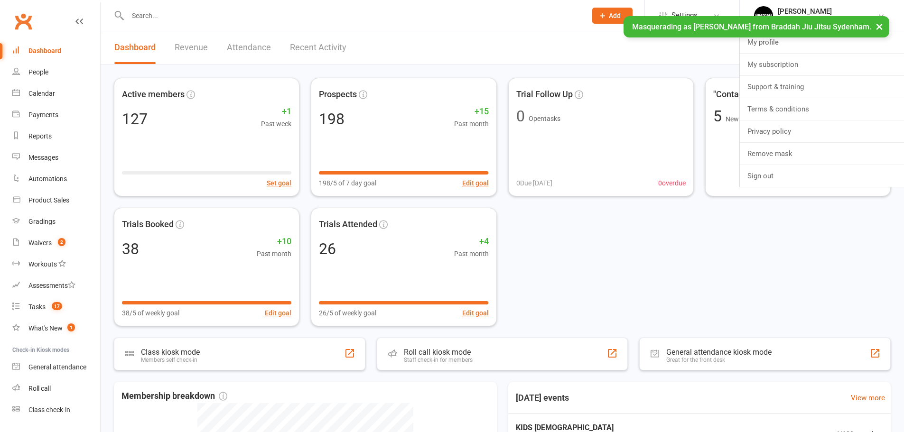
click at [874, 23] on button "×" at bounding box center [879, 26] width 17 height 20
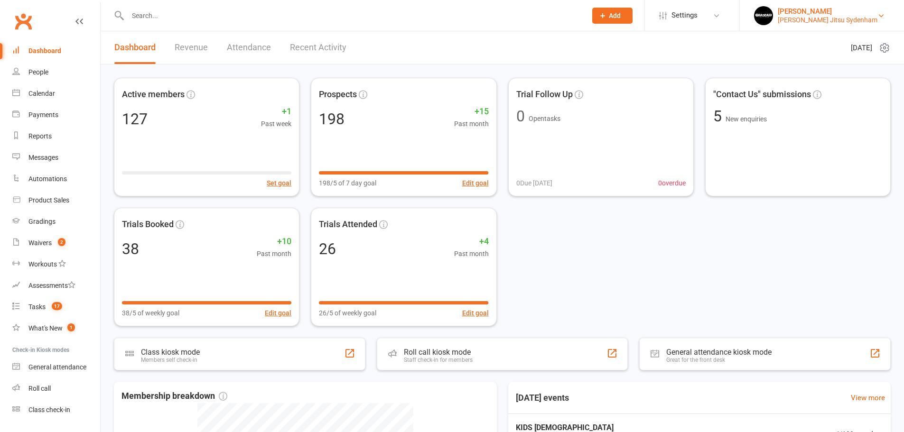
click at [811, 11] on div "[PERSON_NAME]" at bounding box center [828, 11] width 100 height 9
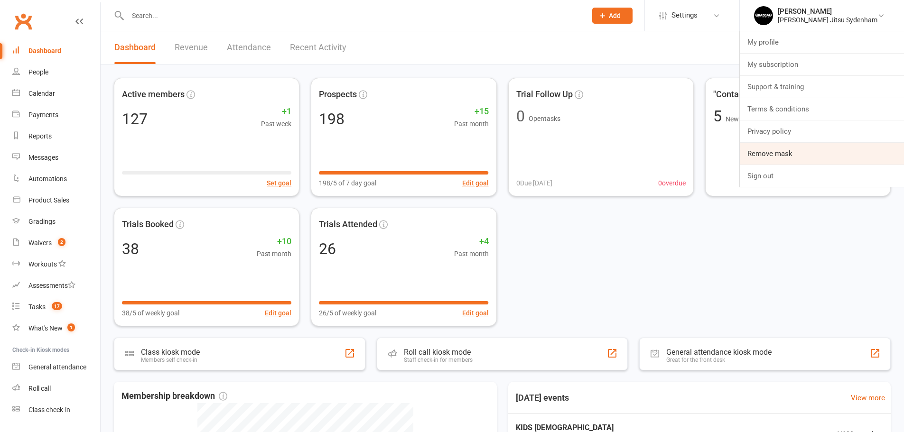
click at [809, 158] on link "Remove mask" at bounding box center [822, 154] width 164 height 22
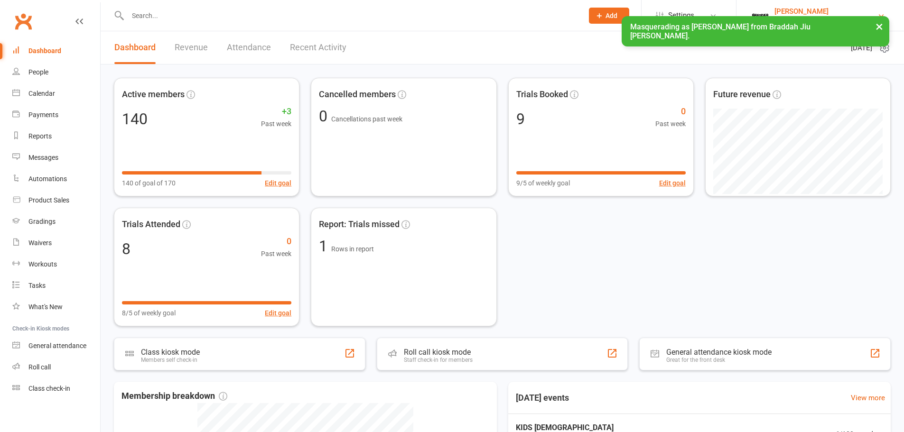
click at [862, 10] on div "Braddah Thornleigh" at bounding box center [825, 11] width 103 height 9
click at [883, 25] on button "×" at bounding box center [879, 26] width 17 height 20
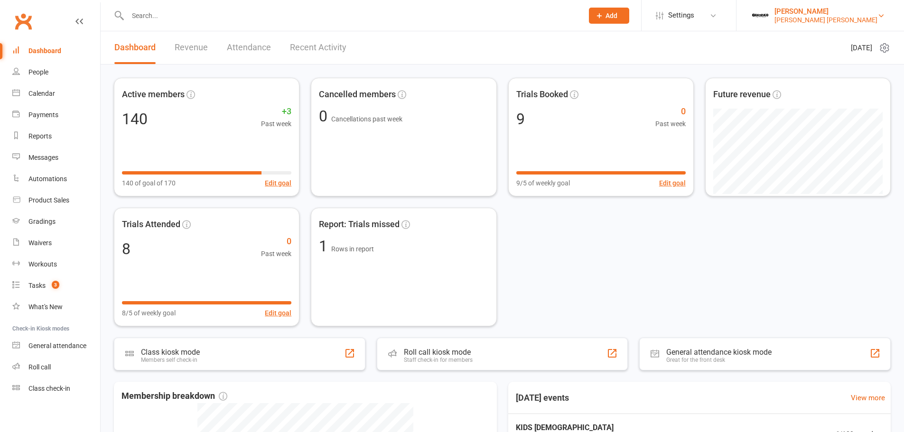
click at [830, 12] on div "Braddah Thornleigh" at bounding box center [825, 11] width 103 height 9
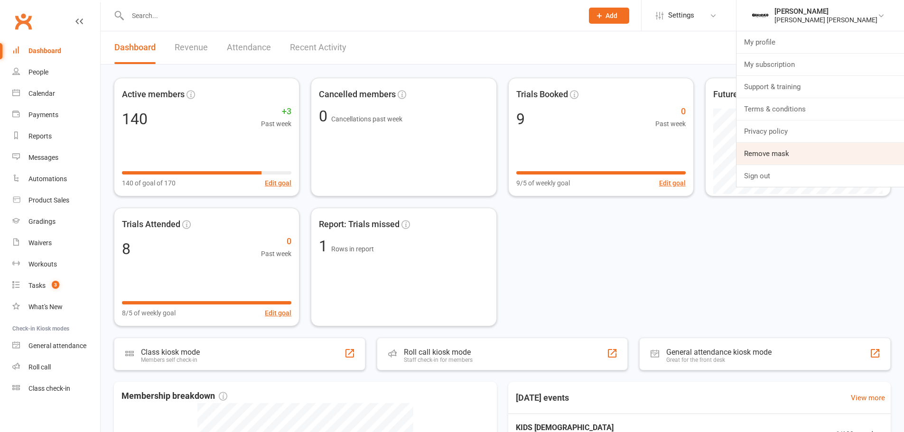
click at [797, 158] on link "Remove mask" at bounding box center [821, 154] width 168 height 22
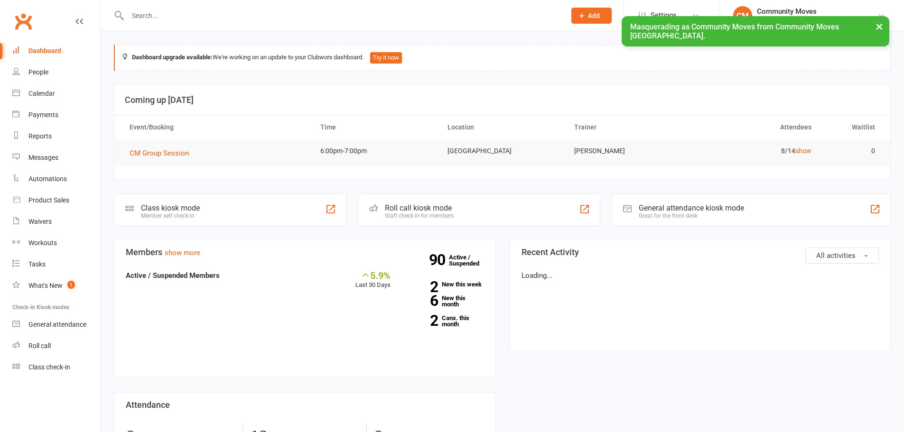
click at [879, 24] on button "×" at bounding box center [879, 26] width 17 height 20
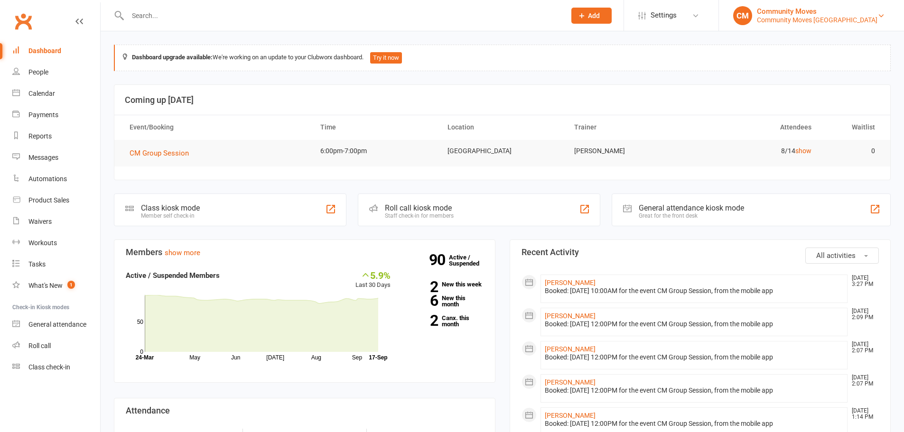
click at [828, 14] on div "Community Moves" at bounding box center [817, 11] width 121 height 9
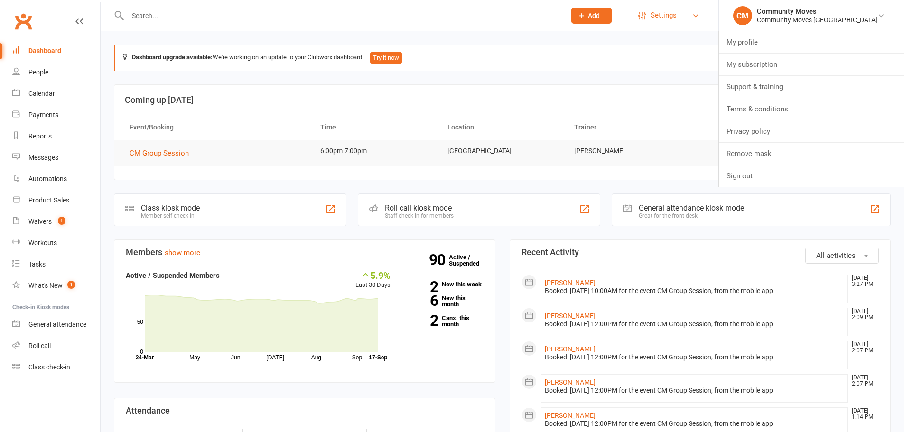
click at [677, 14] on span "Settings" at bounding box center [664, 15] width 26 height 21
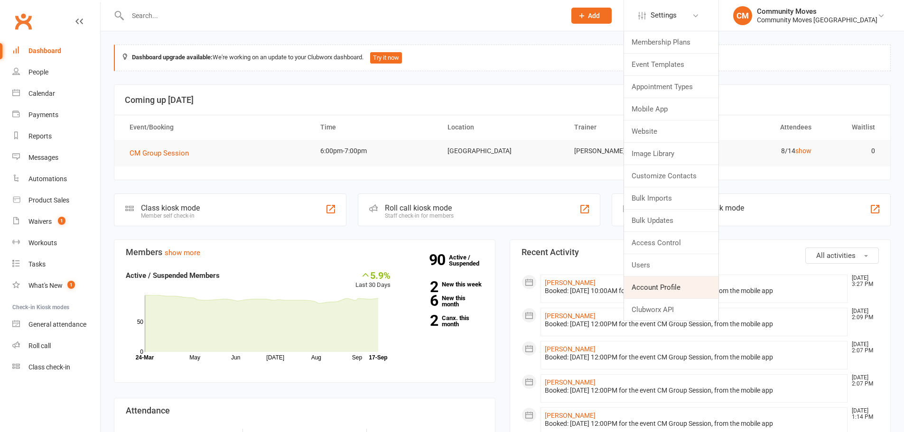
click at [705, 291] on link "Account Profile" at bounding box center [671, 288] width 94 height 22
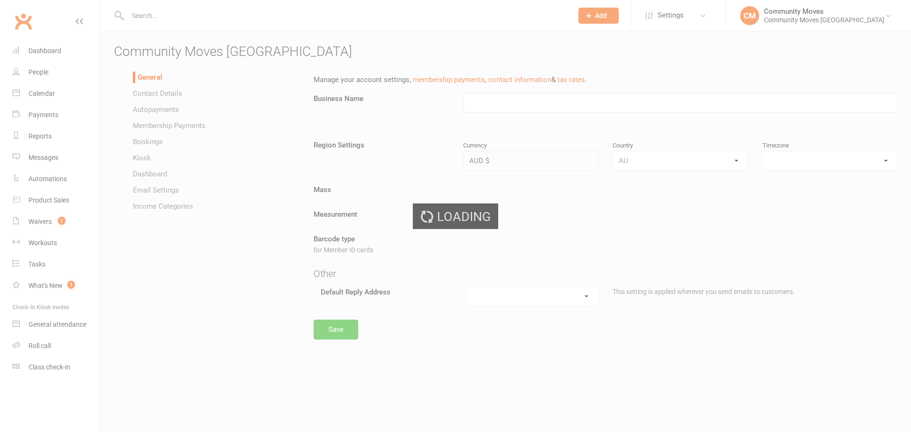
type input "Community Moves [GEOGRAPHIC_DATA]"
select select "Australia/Sydney"
select select "forestville@communitymoves.com.au"
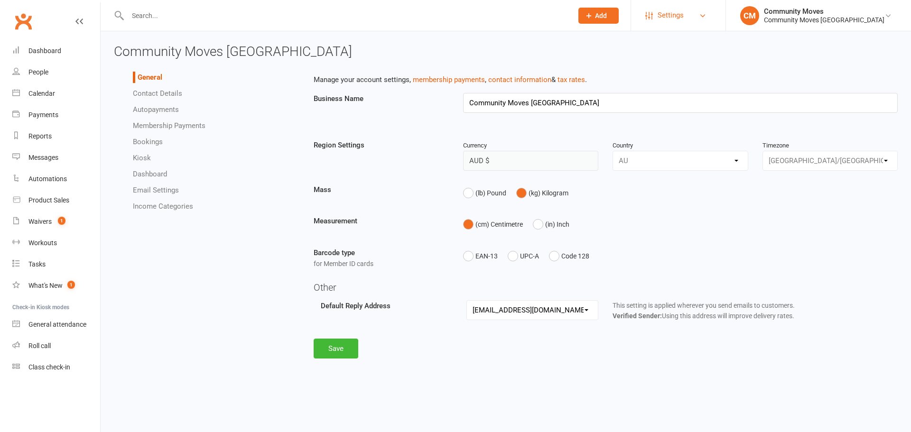
click at [711, 18] on link "Settings" at bounding box center [678, 15] width 66 height 21
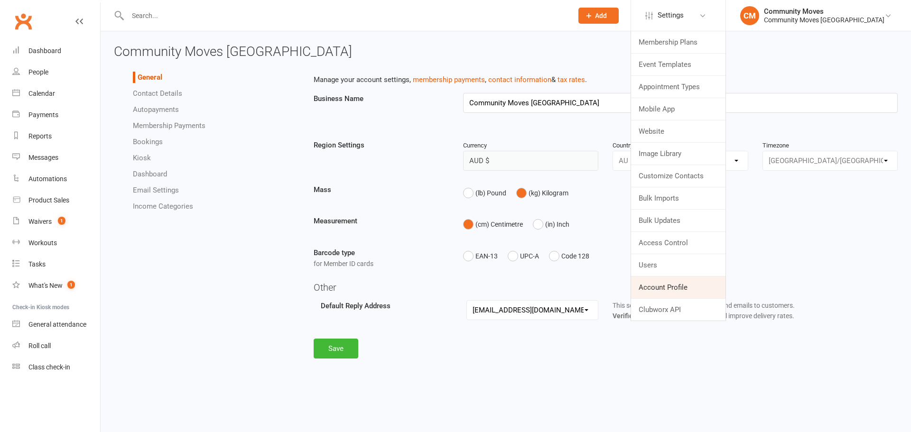
click at [705, 288] on link "Account Profile" at bounding box center [678, 288] width 94 height 22
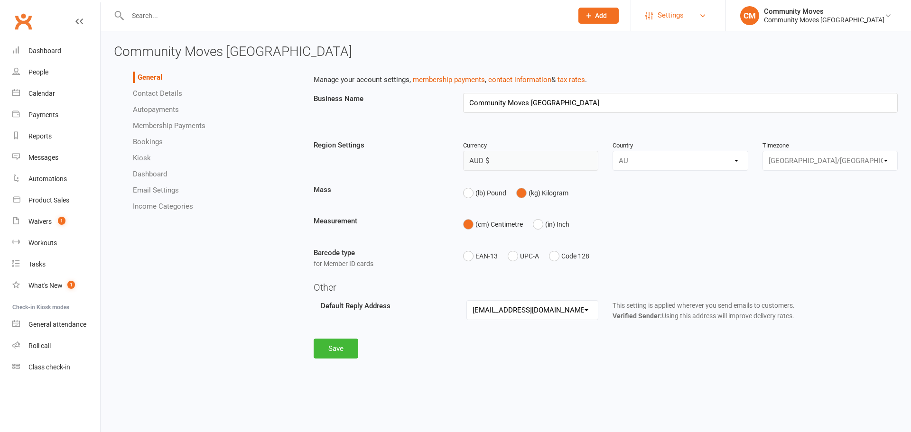
click at [684, 10] on span "Settings" at bounding box center [671, 15] width 26 height 21
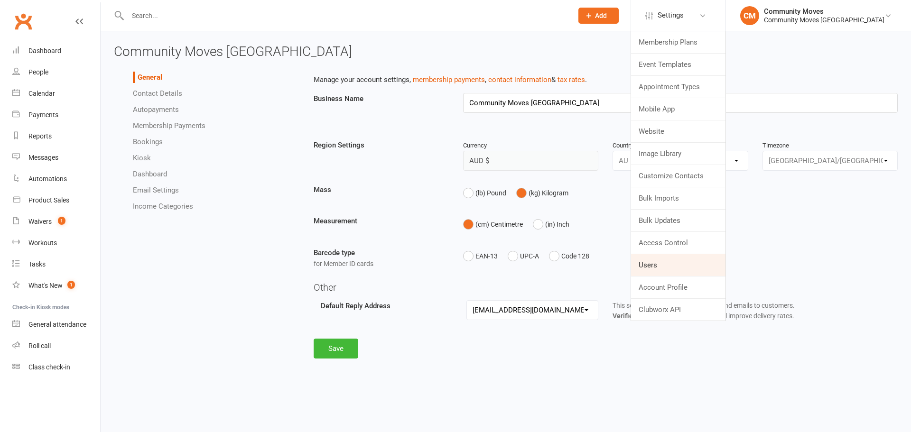
click at [690, 261] on link "Users" at bounding box center [678, 265] width 94 height 22
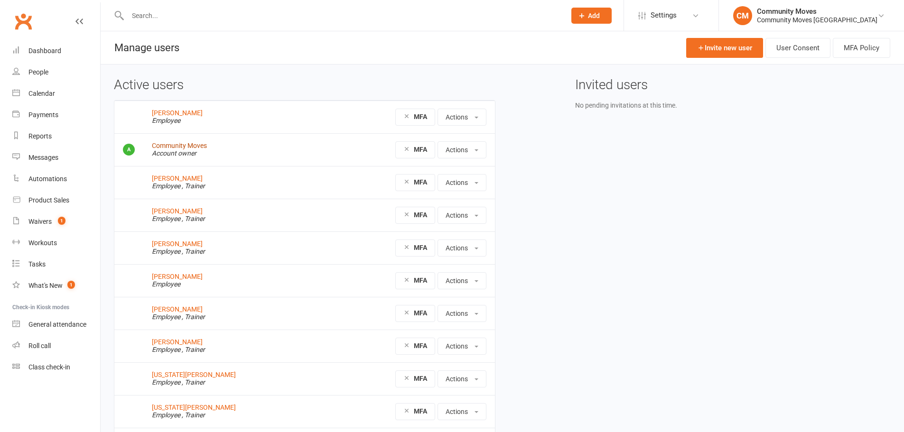
click at [183, 149] on link "Community Moves" at bounding box center [179, 146] width 55 height 8
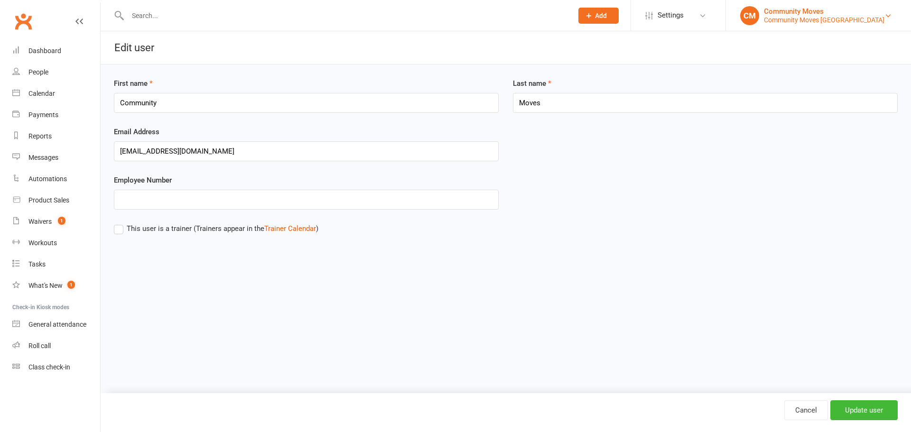
click at [816, 16] on div "Community Moves Forestville" at bounding box center [824, 20] width 121 height 9
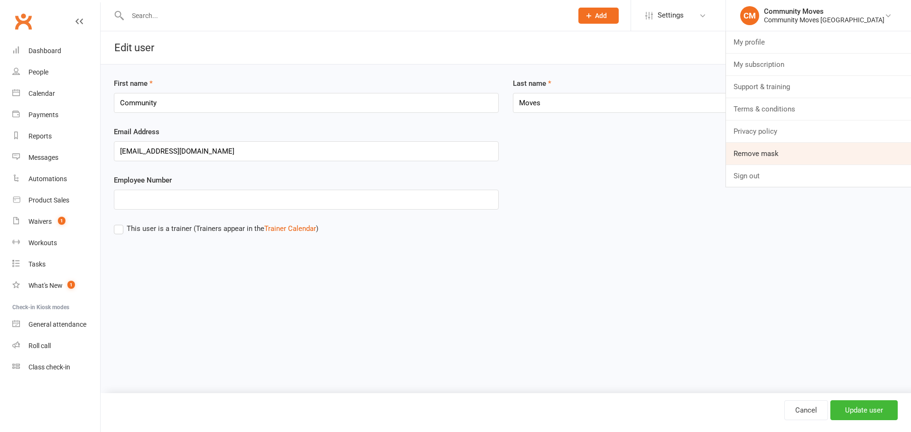
click at [811, 157] on link "Remove mask" at bounding box center [818, 154] width 185 height 22
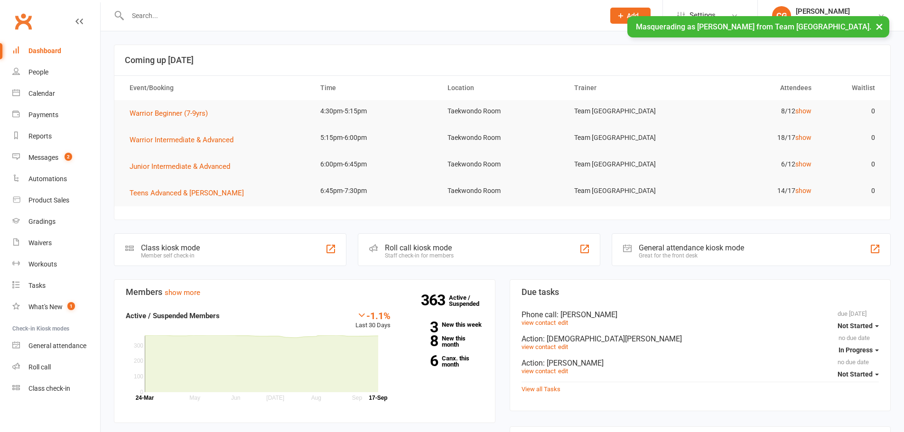
click at [806, 3] on li "CG Clare Groves Team Carlo Airport West Signed in as: Team Carlo Airport West S…" at bounding box center [830, 15] width 147 height 31
click at [806, 11] on div "Clare Groves" at bounding box center [837, 11] width 82 height 9
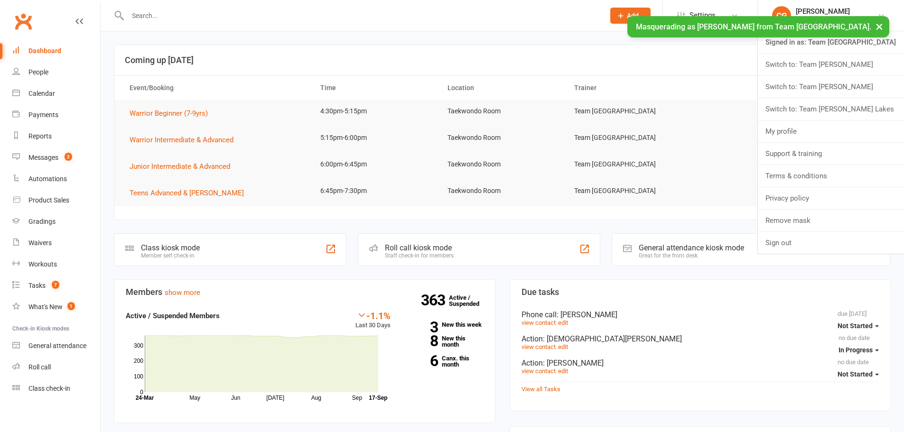
click at [883, 25] on button "×" at bounding box center [879, 26] width 17 height 20
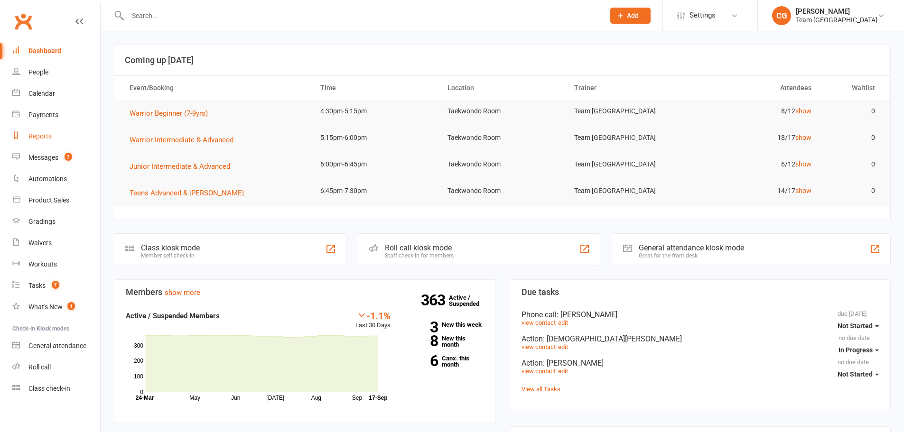
click at [40, 136] on div "Reports" at bounding box center [39, 136] width 23 height 8
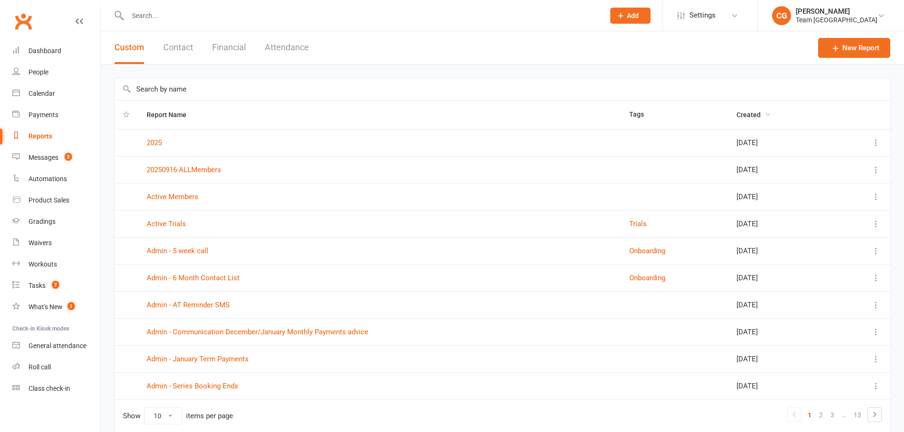
click at [743, 113] on span "Created" at bounding box center [754, 115] width 35 height 8
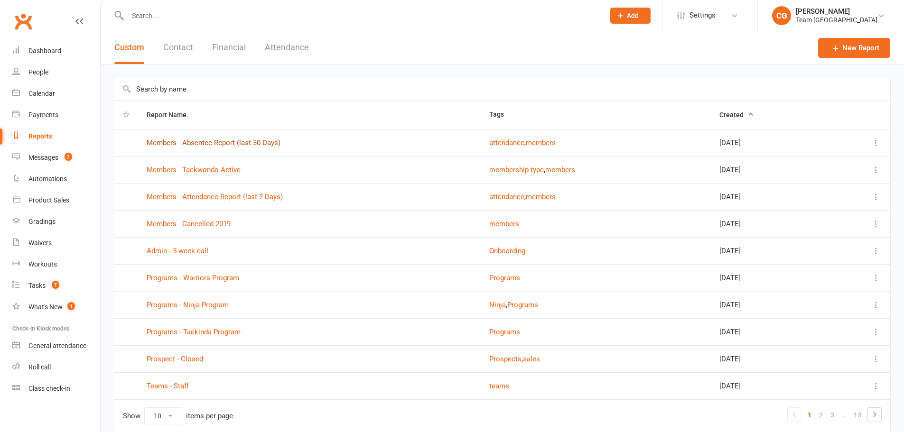
click at [184, 139] on link "Members - Absentee Report (last 30 Days)" at bounding box center [214, 143] width 134 height 9
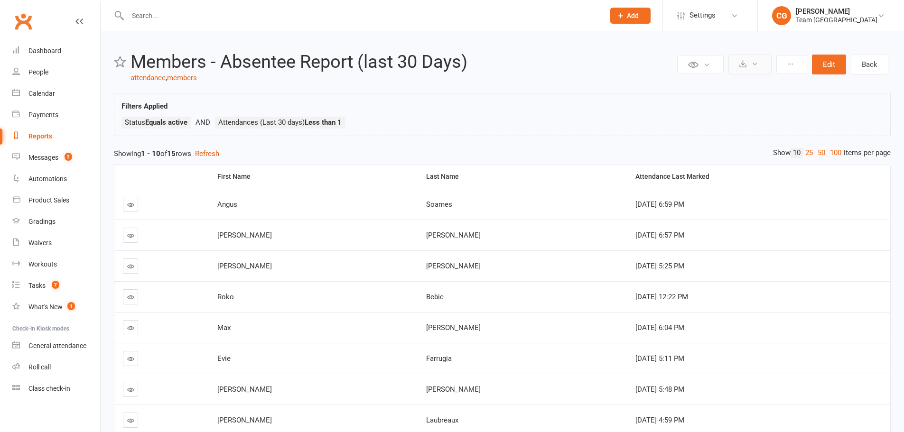
click at [742, 67] on button at bounding box center [749, 65] width 43 height 20
click at [813, 18] on div "Team Carlo Airport West" at bounding box center [837, 20] width 82 height 9
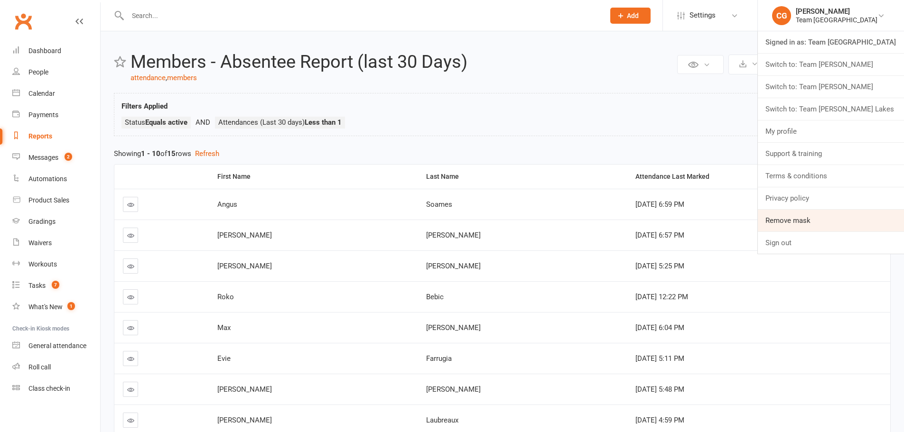
click at [828, 217] on link "Remove mask" at bounding box center [831, 221] width 146 height 22
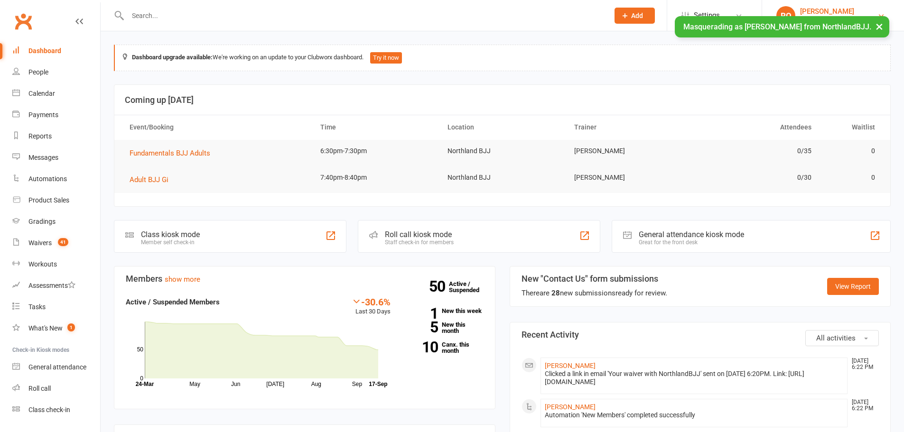
click at [793, 8] on link "RO Rafael Oliveira NorthlandBJJ" at bounding box center [832, 15] width 113 height 19
click at [791, 36] on div "Masquerading as Rafael Oliveira from NorthlandBJJ. ×" at bounding box center [782, 26] width 214 height 21
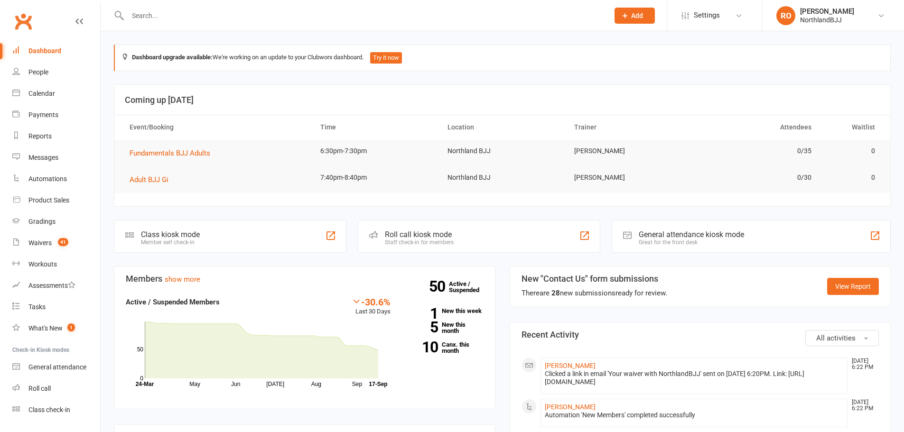
click at [805, 15] on div "[PERSON_NAME]" at bounding box center [827, 11] width 54 height 9
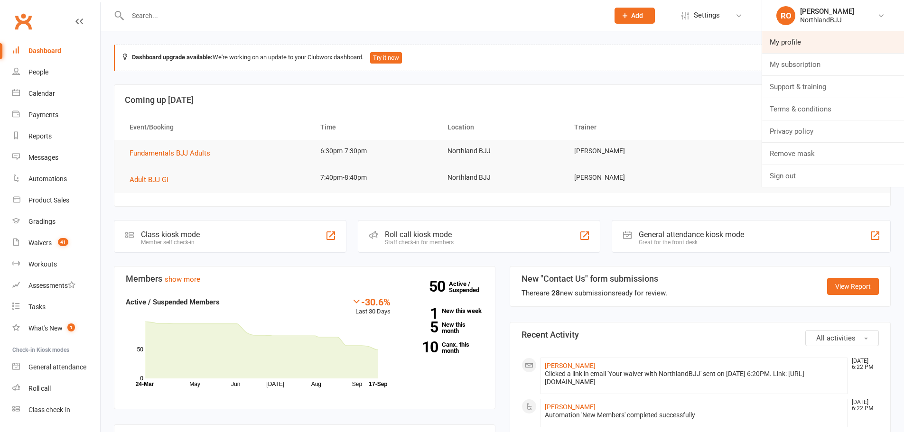
click at [809, 52] on link "My profile" at bounding box center [833, 42] width 142 height 22
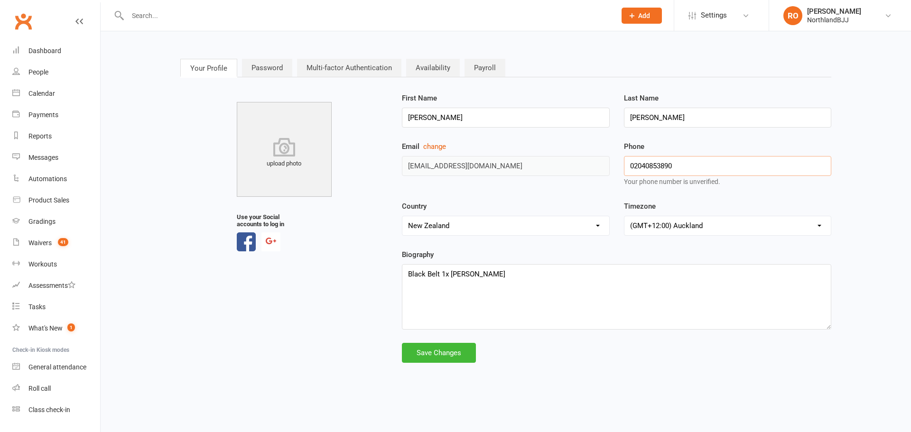
click at [568, 168] on div "Email change dee@northlandbjj.info Phone 02040853890 Your phone number is unver…" at bounding box center [616, 171] width 443 height 60
click at [370, 294] on div "upload photo Use your Social accounts to log in First Name Rafael Last Name Oli…" at bounding box center [505, 228] width 665 height 270
click at [709, 15] on span "Settings" at bounding box center [714, 15] width 26 height 21
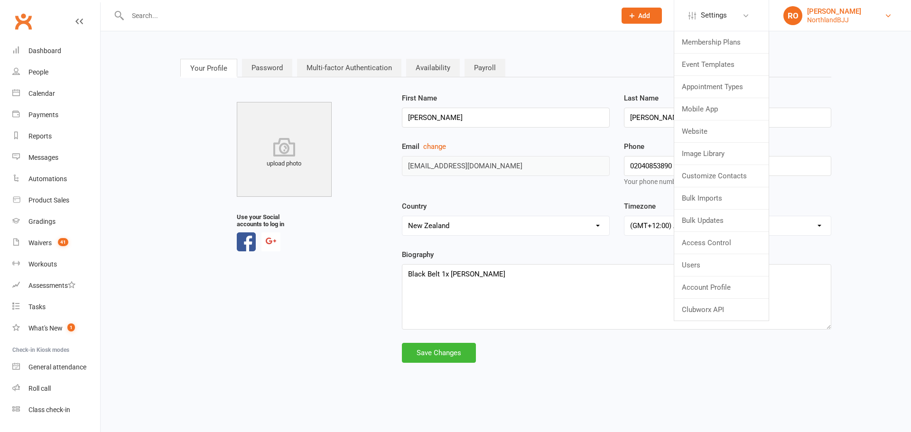
click at [867, 10] on link "RO Rafael Oliveira NorthlandBJJ" at bounding box center [839, 15] width 113 height 19
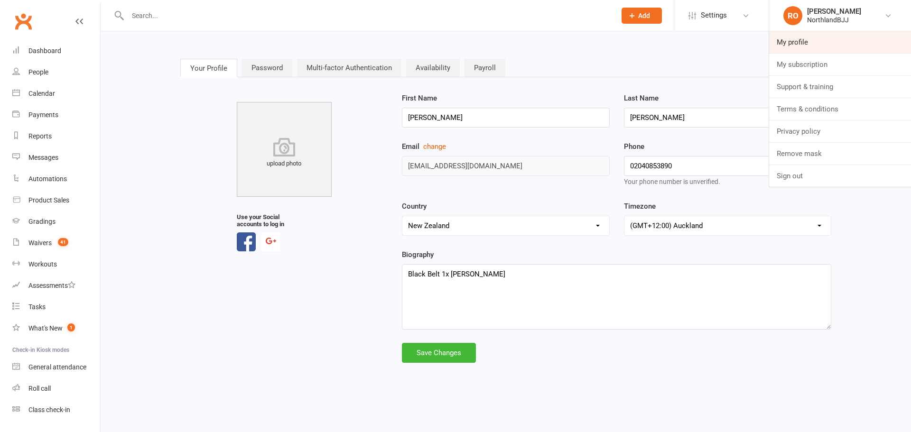
click at [842, 37] on link "My profile" at bounding box center [840, 42] width 142 height 22
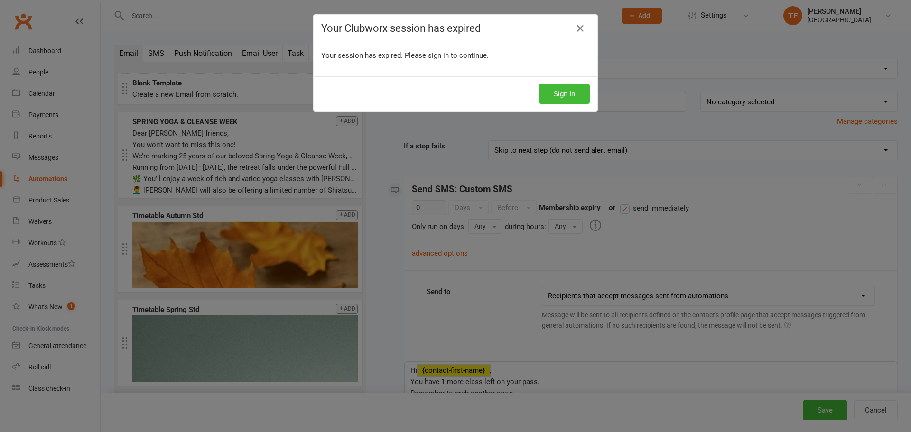
click at [653, 64] on div "Your Clubworx session has expired Your session has expired. Please sign in to c…" at bounding box center [455, 216] width 911 height 432
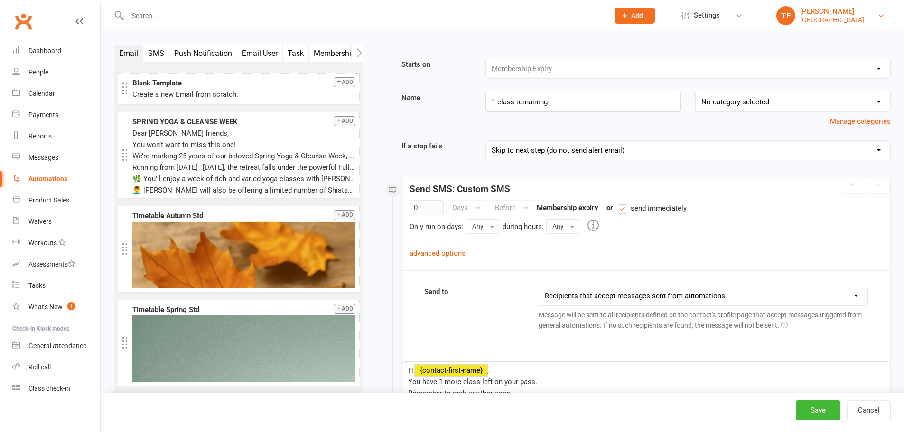
click at [799, 12] on link "TE Tania Elder Newport Yoga Centre" at bounding box center [832, 15] width 113 height 19
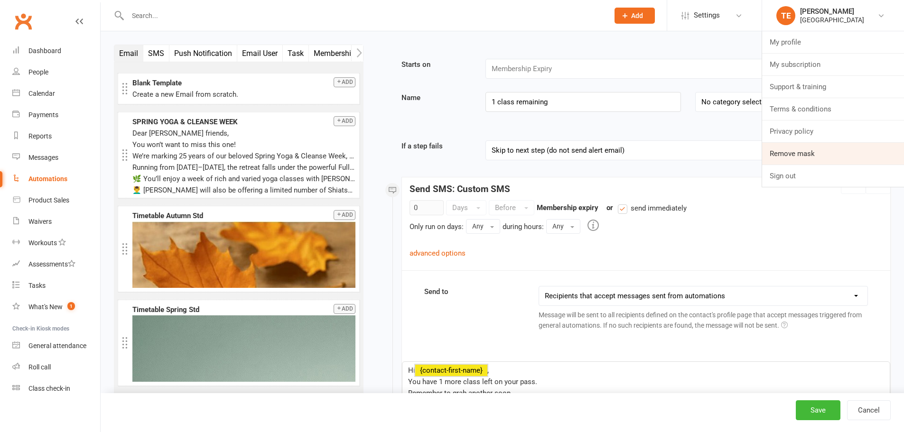
click at [802, 145] on link "Remove mask" at bounding box center [833, 154] width 142 height 22
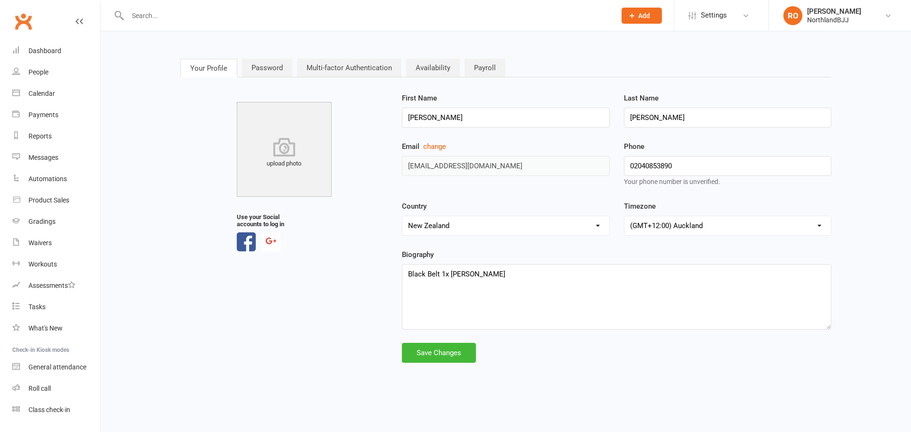
click at [821, 13] on div "[PERSON_NAME]" at bounding box center [834, 11] width 54 height 9
click at [814, 65] on link "My subscription" at bounding box center [840, 65] width 142 height 22
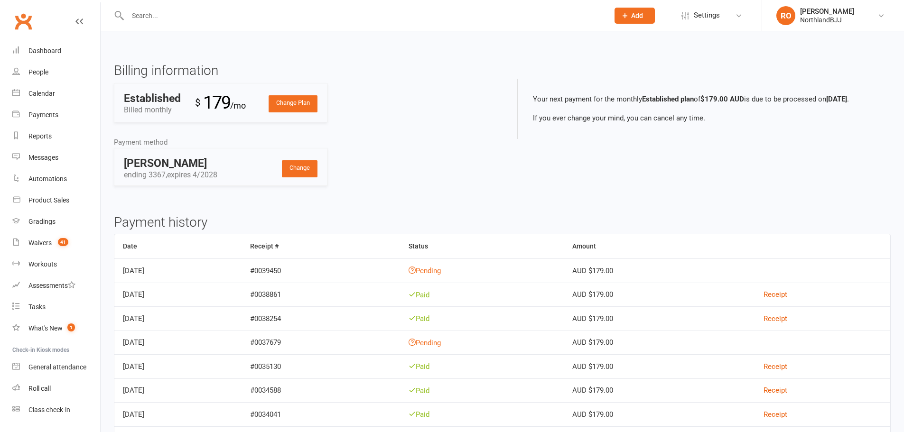
click at [509, 182] on div "Billing information Change Plan Established Billed monthly $ 179 /mo Payment me…" at bounding box center [502, 132] width 791 height 137
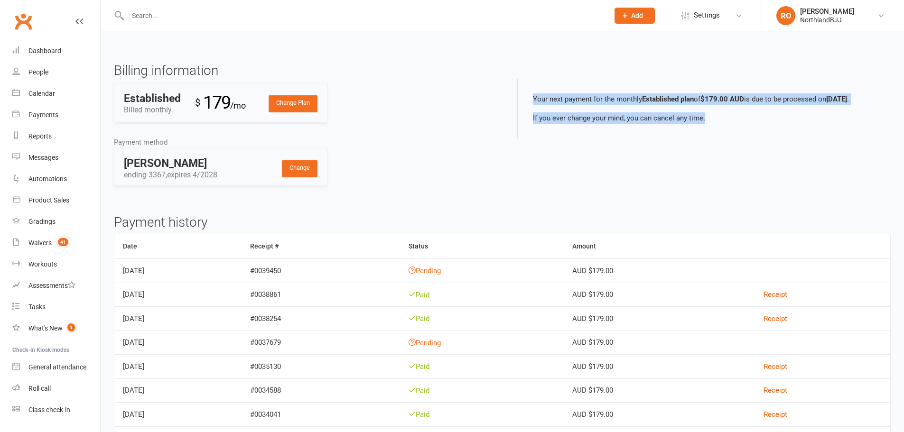
drag, startPoint x: 528, startPoint y: 96, endPoint x: 729, endPoint y: 122, distance: 203.0
click at [729, 122] on div "Your next payment for the monthly Established plan of $179.00 AUD is due to be …" at bounding box center [704, 109] width 374 height 60
click at [729, 122] on p "If you ever change your mind, you can cancel any time." at bounding box center [704, 117] width 343 height 11
drag, startPoint x: 705, startPoint y: 120, endPoint x: 531, endPoint y: 87, distance: 177.1
click at [531, 87] on div "Your next payment for the monthly Established plan of $179.00 AUD is due to be …" at bounding box center [704, 109] width 374 height 60
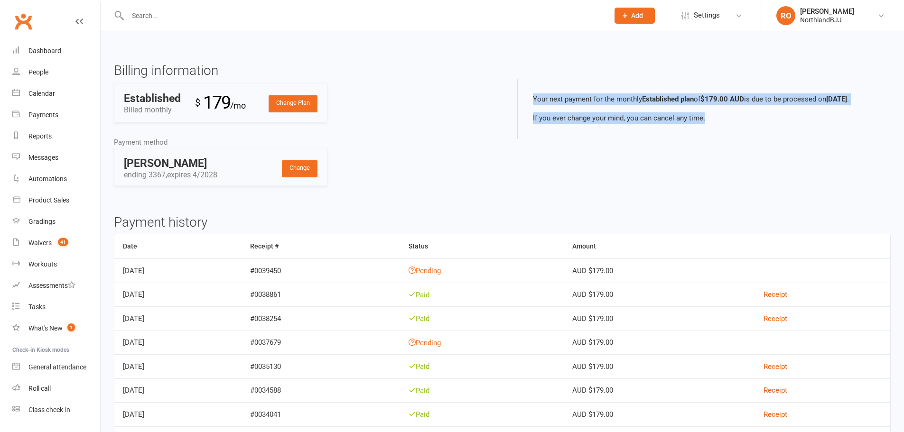
click at [547, 97] on p "Your next payment for the monthly Established plan of $179.00 AUD is due to be …" at bounding box center [704, 98] width 343 height 11
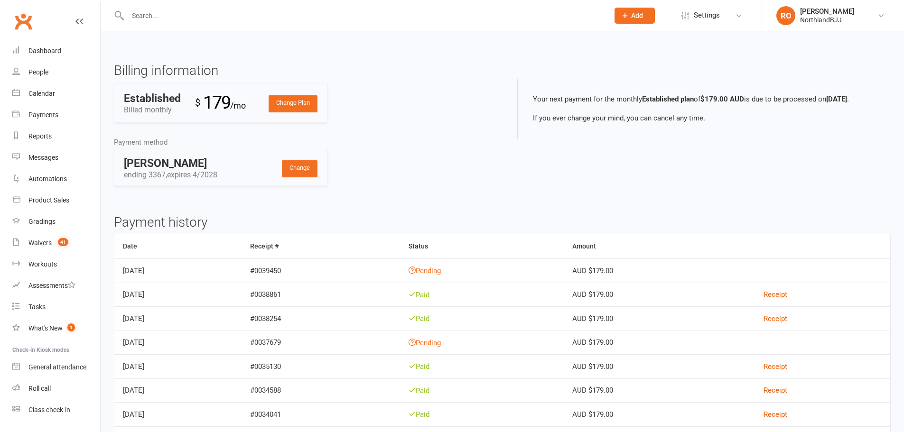
click at [539, 96] on p "Your next payment for the monthly Established plan of $179.00 AUD is due to be …" at bounding box center [704, 98] width 343 height 11
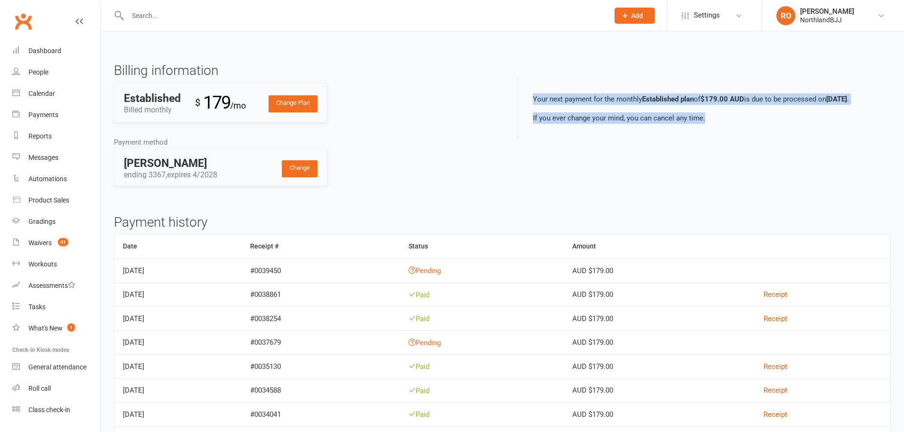
drag, startPoint x: 533, startPoint y: 96, endPoint x: 755, endPoint y: 127, distance: 224.7
click at [755, 127] on div "Your next payment for the monthly Established plan of $179.00 AUD is due to be …" at bounding box center [704, 109] width 374 height 60
click at [722, 110] on div "Your next payment for the monthly Established plan of $179.00 AUD is due to be …" at bounding box center [704, 109] width 374 height 60
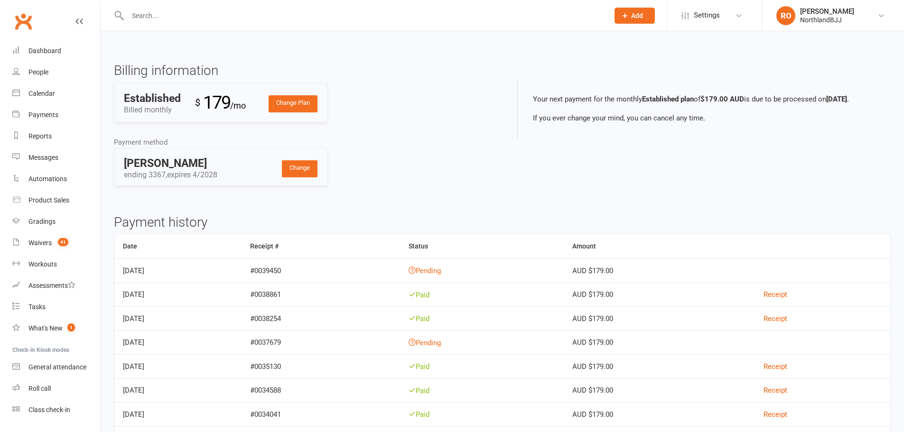
click at [488, 183] on div "Payment method Change [PERSON_NAME] ending 3367, expires 4/2028" at bounding box center [305, 162] width 382 height 50
click at [493, 166] on div "Payment method Change [PERSON_NAME] ending 3367, expires 4/2028" at bounding box center [305, 162] width 382 height 50
click at [815, 25] on li "RO [PERSON_NAME] NorthlandBJJ My profile My subscription Support & training Ter…" at bounding box center [833, 15] width 142 height 31
click at [819, 19] on div "NorthlandBJJ" at bounding box center [827, 20] width 54 height 9
